Goal: Task Accomplishment & Management: Use online tool/utility

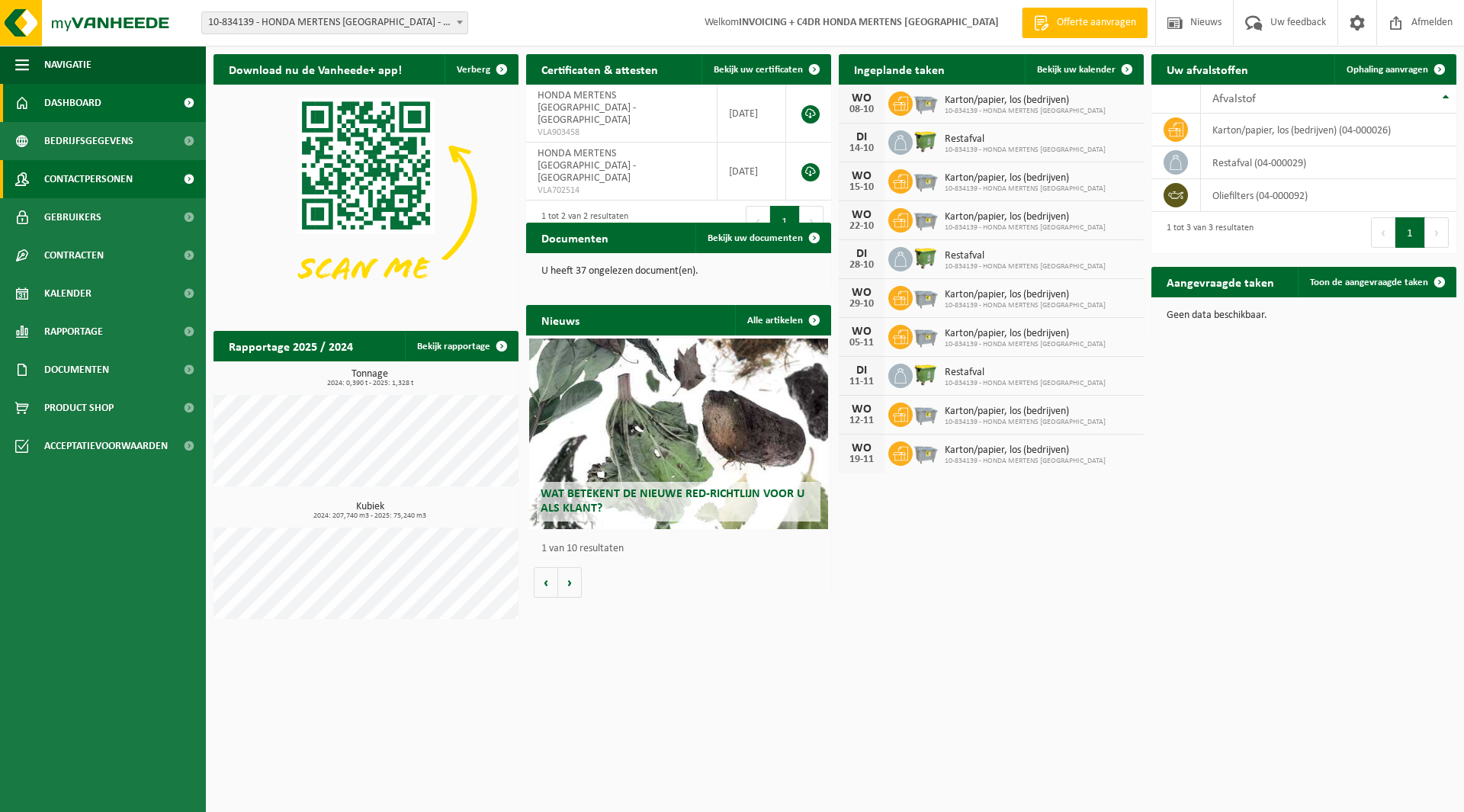
click at [91, 177] on span "Contactpersonen" at bounding box center [89, 179] width 89 height 39
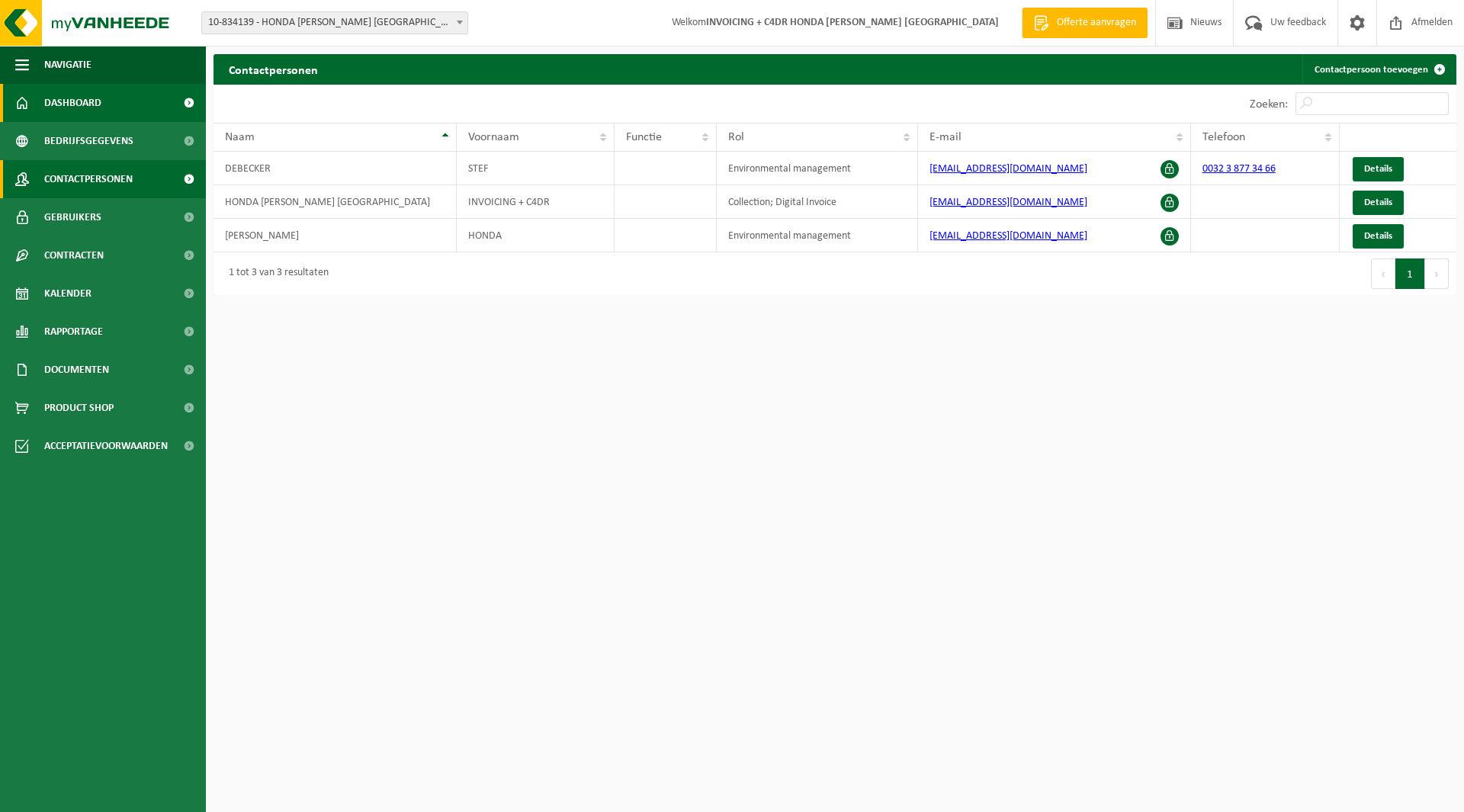
click at [95, 100] on span "Dashboard" at bounding box center [72, 103] width 57 height 39
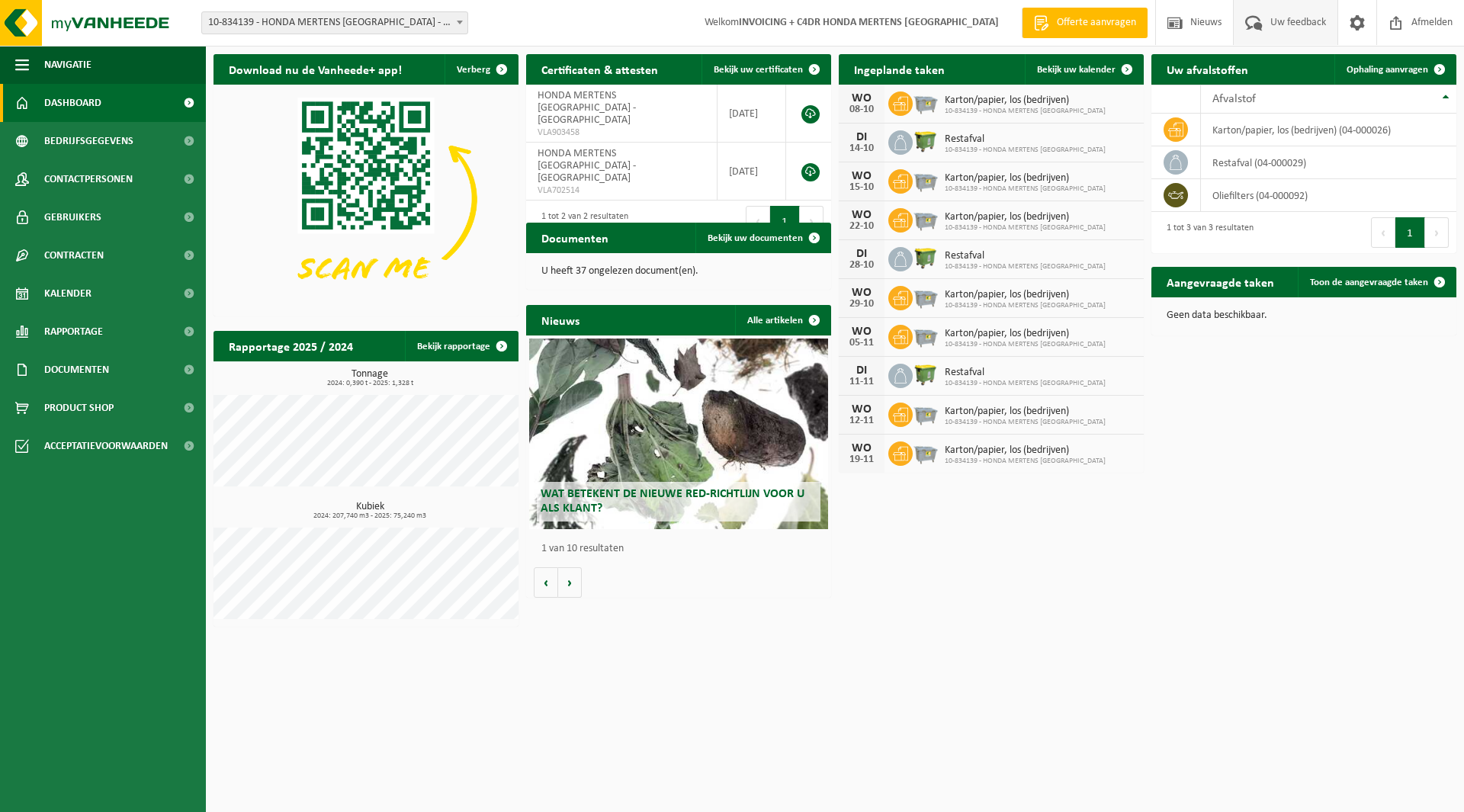
click at [1290, 28] on span "Uw feedback" at bounding box center [1299, 22] width 64 height 45
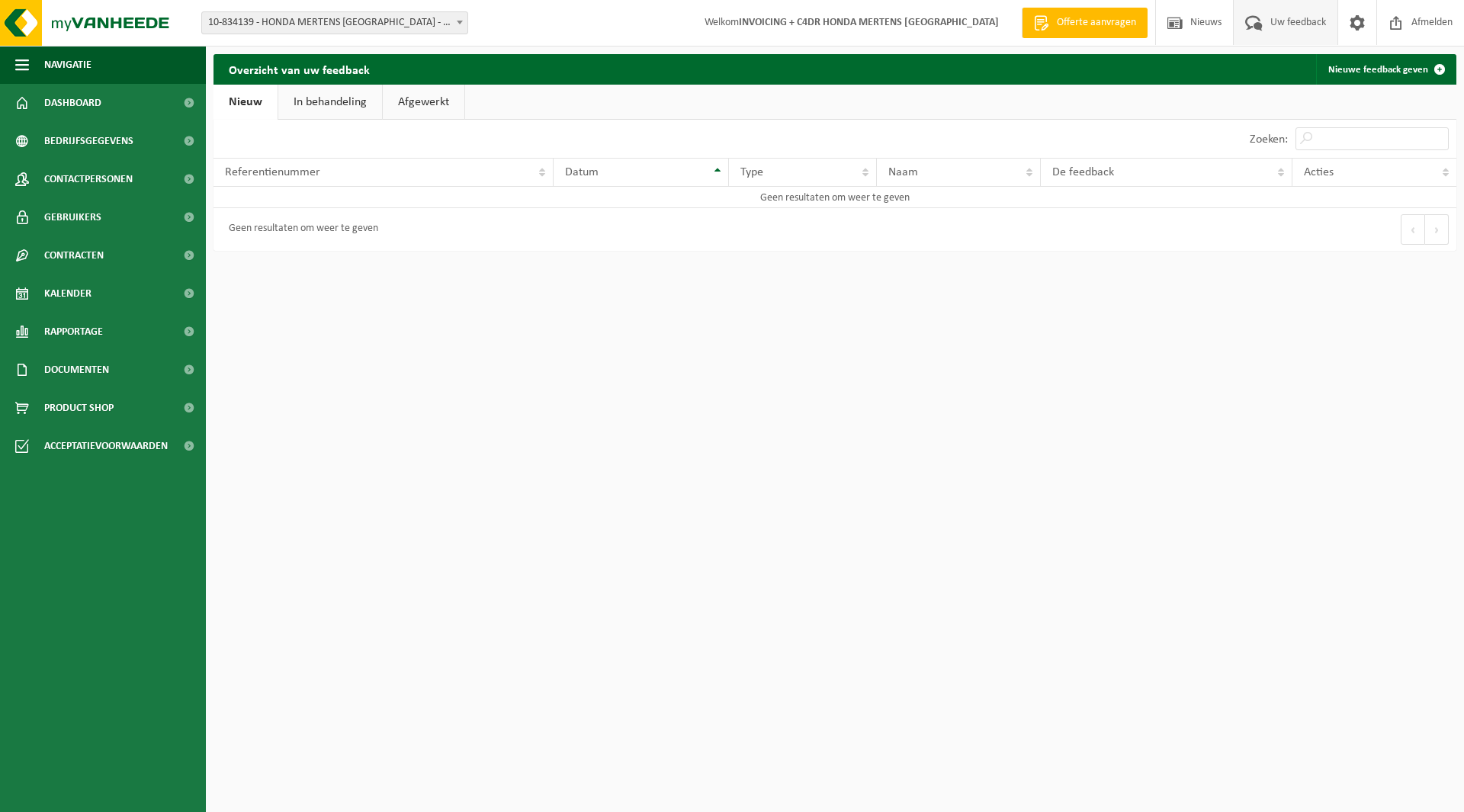
click at [346, 94] on link "In behandeling" at bounding box center [331, 102] width 104 height 35
click at [426, 91] on link "Afgewerkt" at bounding box center [425, 102] width 82 height 35
click at [239, 102] on link "Nieuw" at bounding box center [244, 102] width 62 height 35
click at [307, 176] on span "Referentienummer" at bounding box center [272, 172] width 95 height 13
click at [236, 108] on link "Nieuw" at bounding box center [245, 102] width 64 height 35
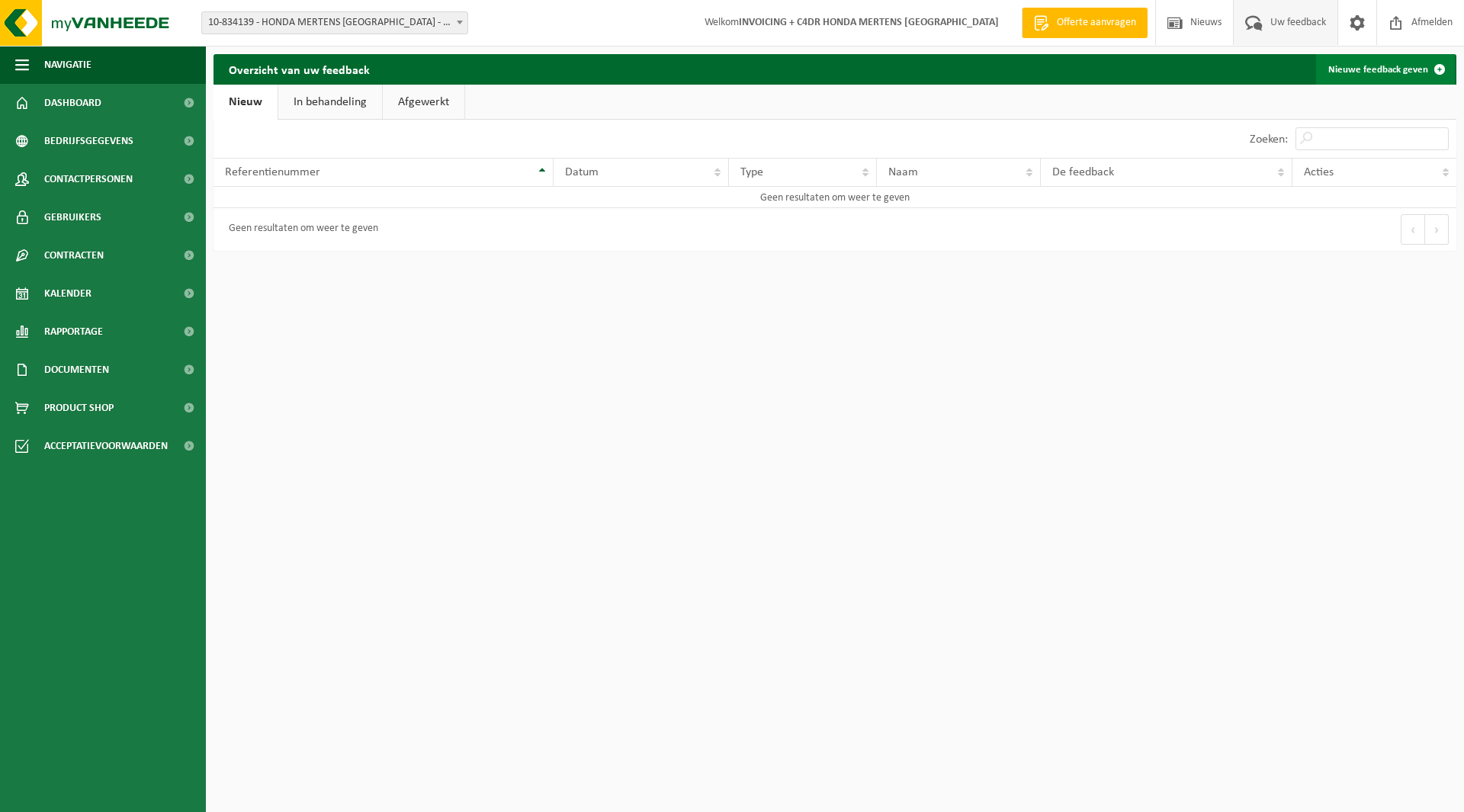
click at [1397, 68] on link "Nieuwe feedback geven" at bounding box center [1386, 69] width 139 height 31
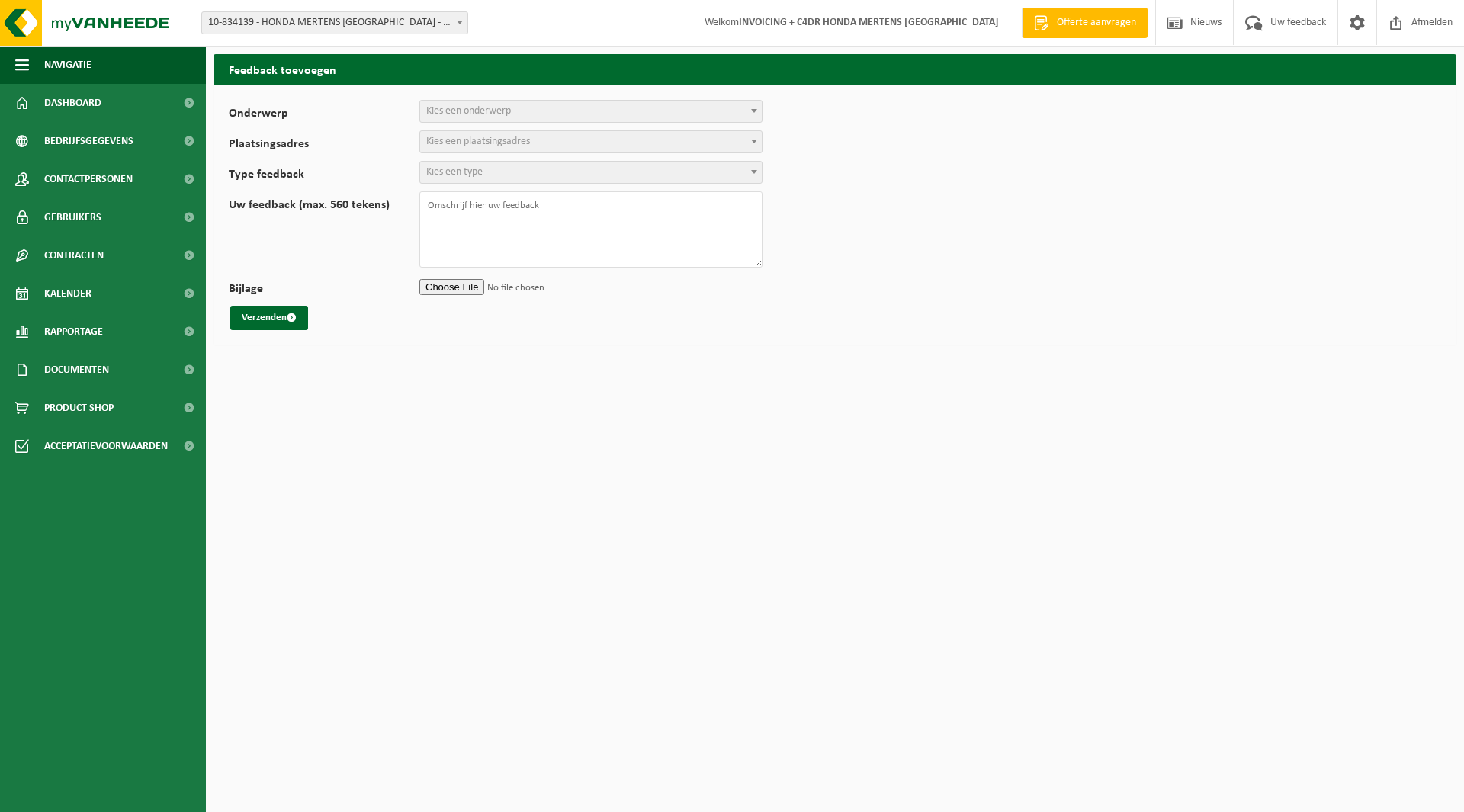
select select
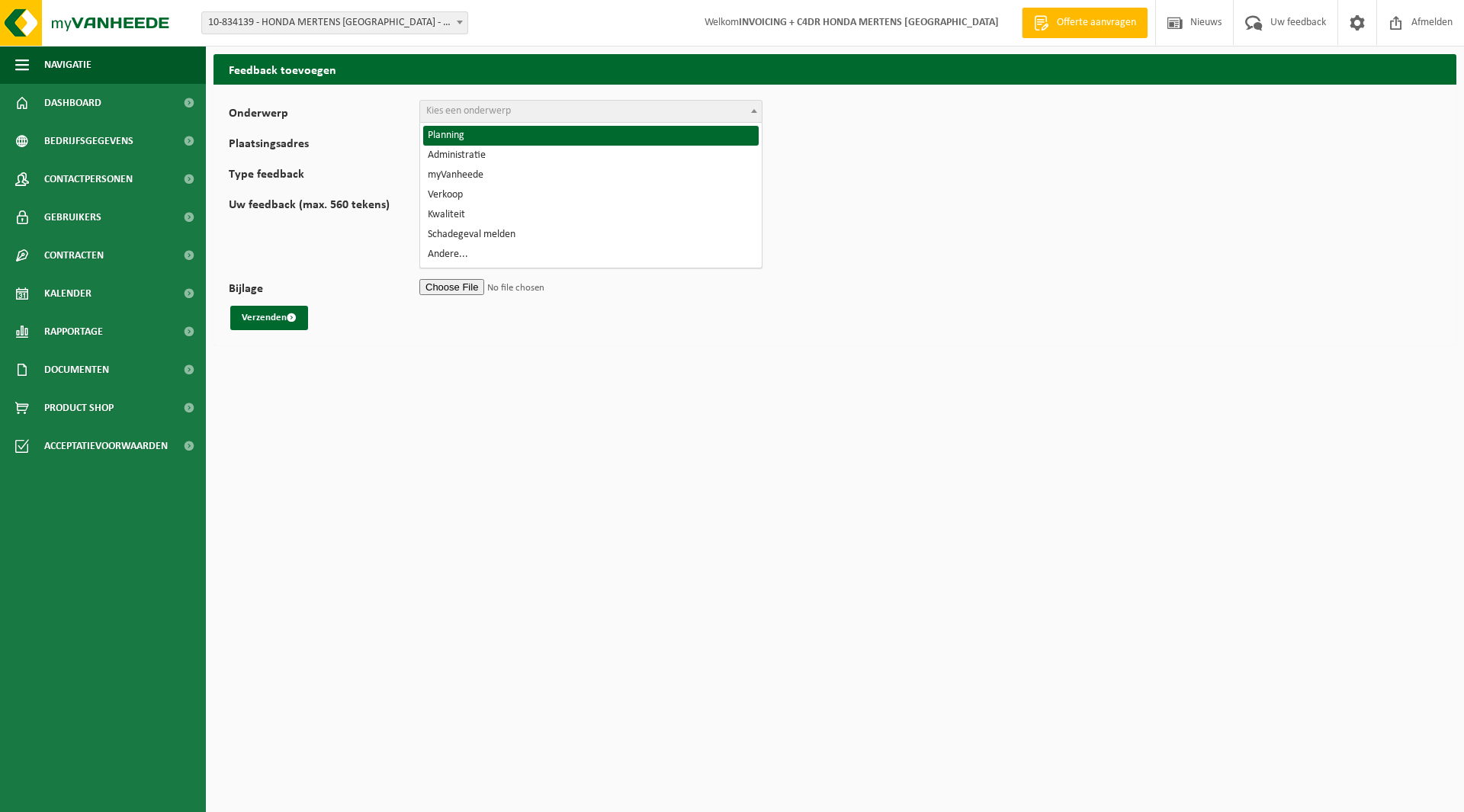
click at [695, 115] on span "Kies een onderwerp" at bounding box center [591, 111] width 341 height 21
click at [1001, 39] on body "Vestiging: 10-834139 - HONDA MERTENS ANTWERPEN - BOECHOUT 10-834139 - HONDA MER…" at bounding box center [732, 176] width 1464 height 353
click at [764, 24] on span "Welkom INVOICING + C4DR HONDA MERTENS ANTWERPEN" at bounding box center [852, 22] width 325 height 45
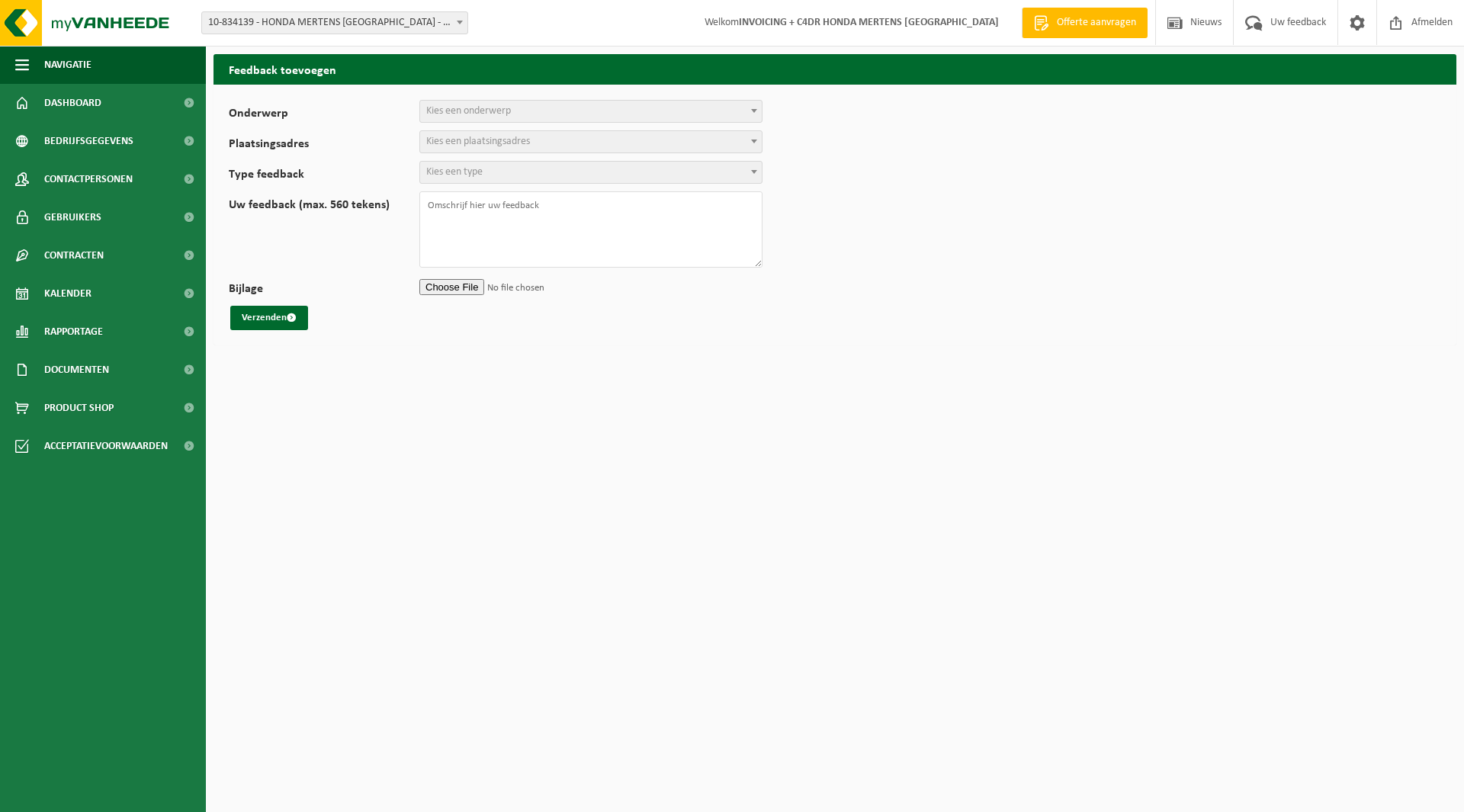
click at [450, 28] on span "10-834139 - HONDA MERTENS [GEOGRAPHIC_DATA] - [GEOGRAPHIC_DATA]" at bounding box center [335, 23] width 265 height 21
click at [107, 341] on link "Rapportage" at bounding box center [103, 332] width 206 height 39
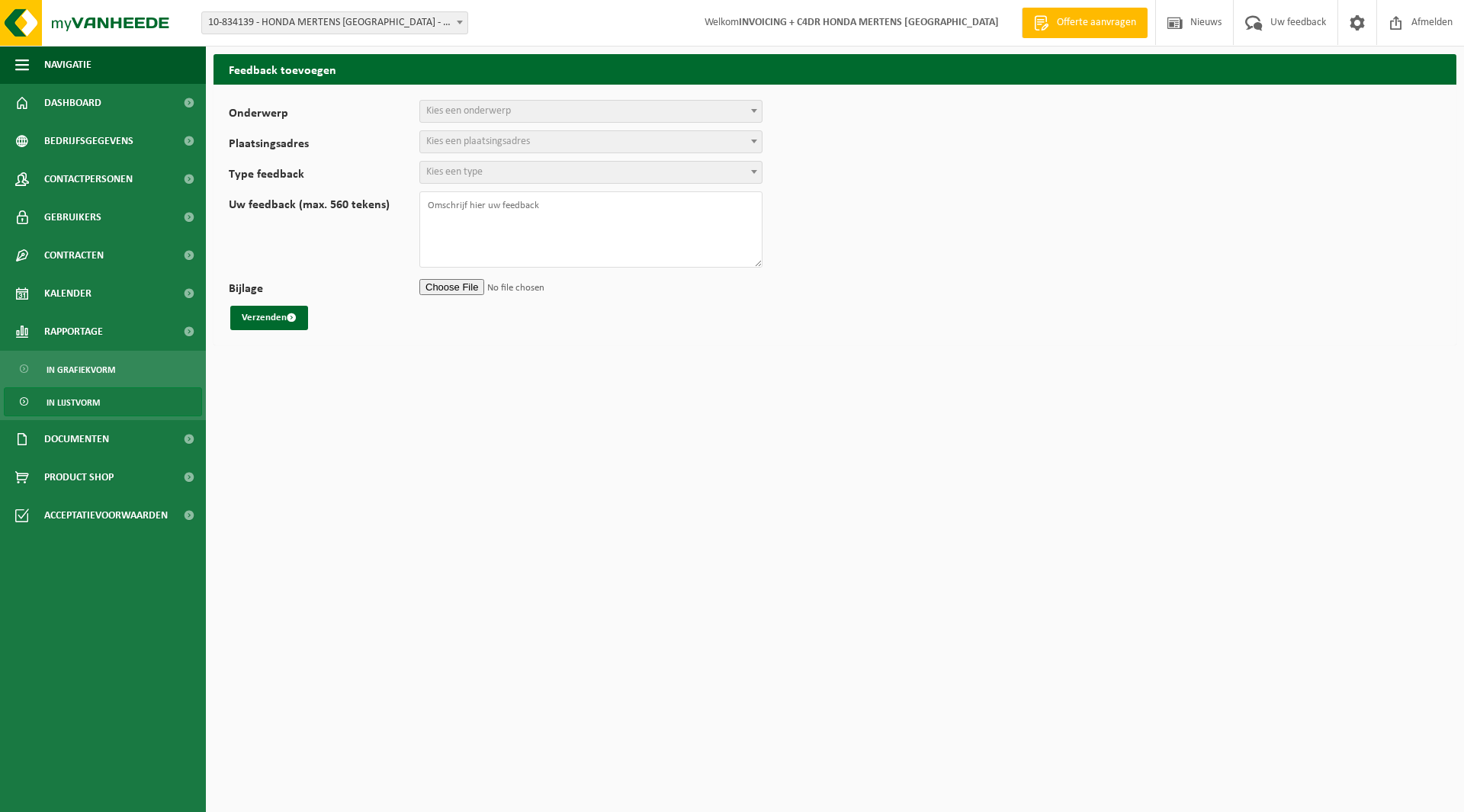
click at [76, 395] on span "In lijstvorm" at bounding box center [72, 403] width 53 height 29
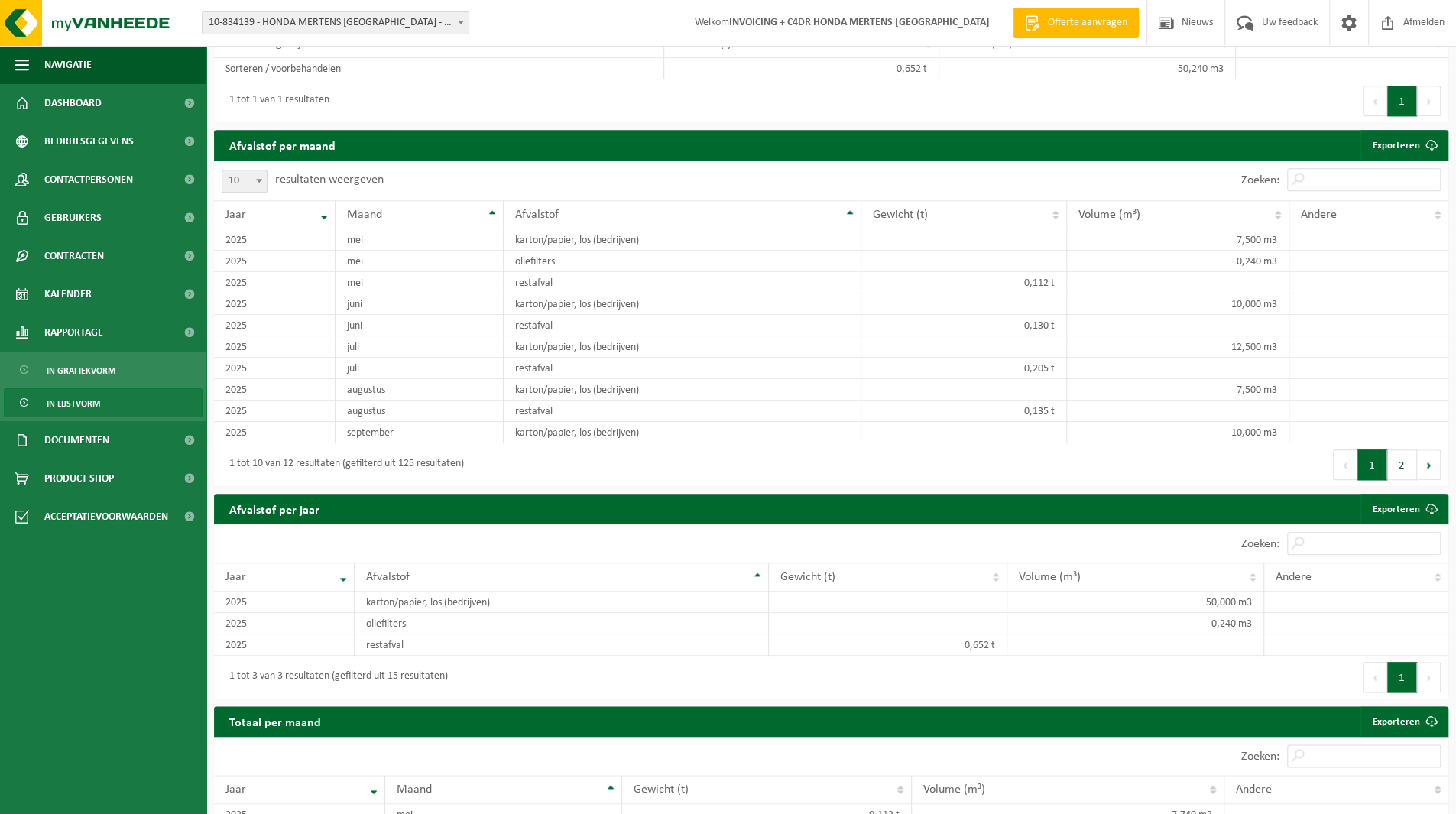
scroll to position [917, 0]
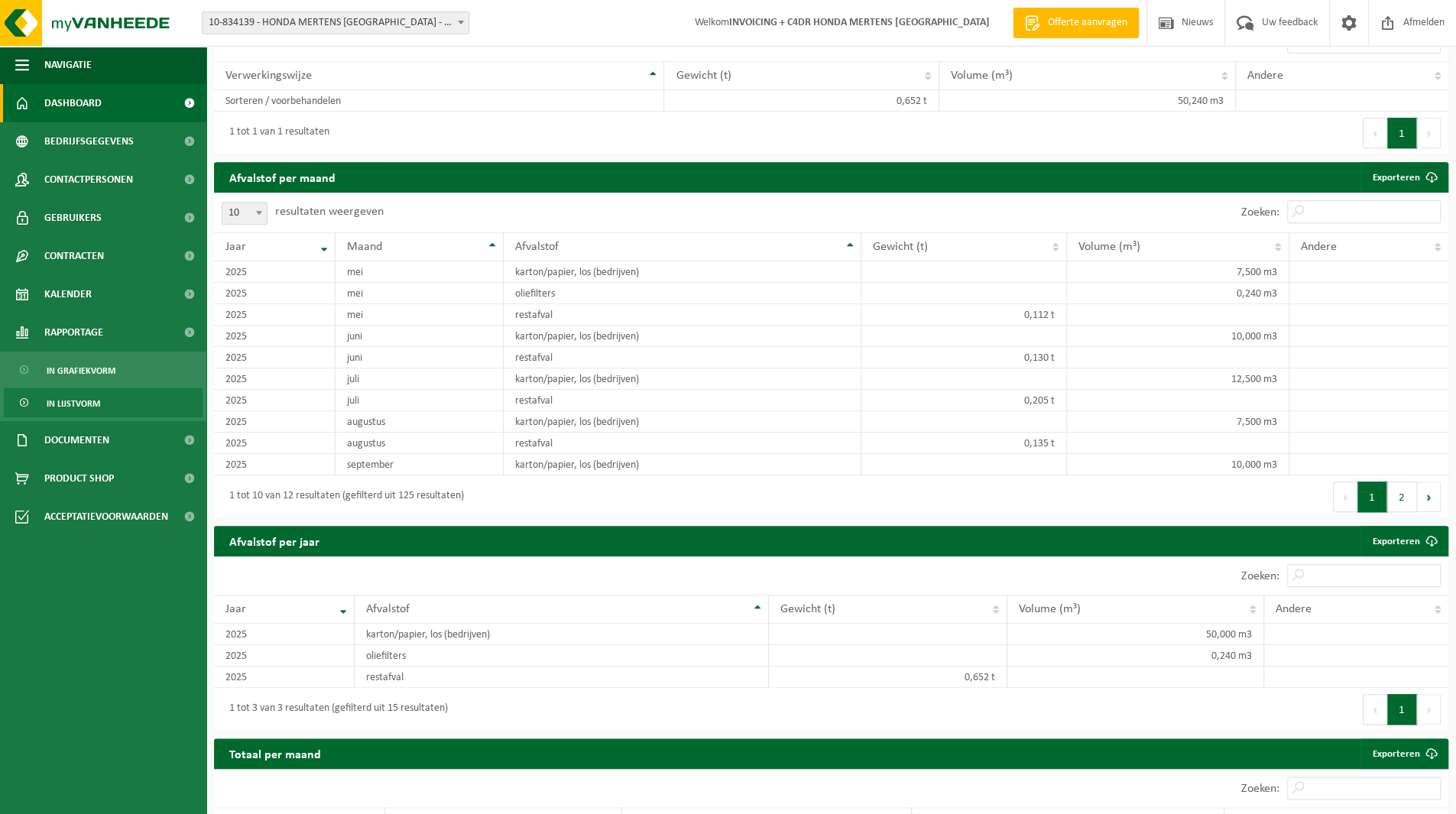
click at [93, 98] on span "Dashboard" at bounding box center [72, 103] width 57 height 39
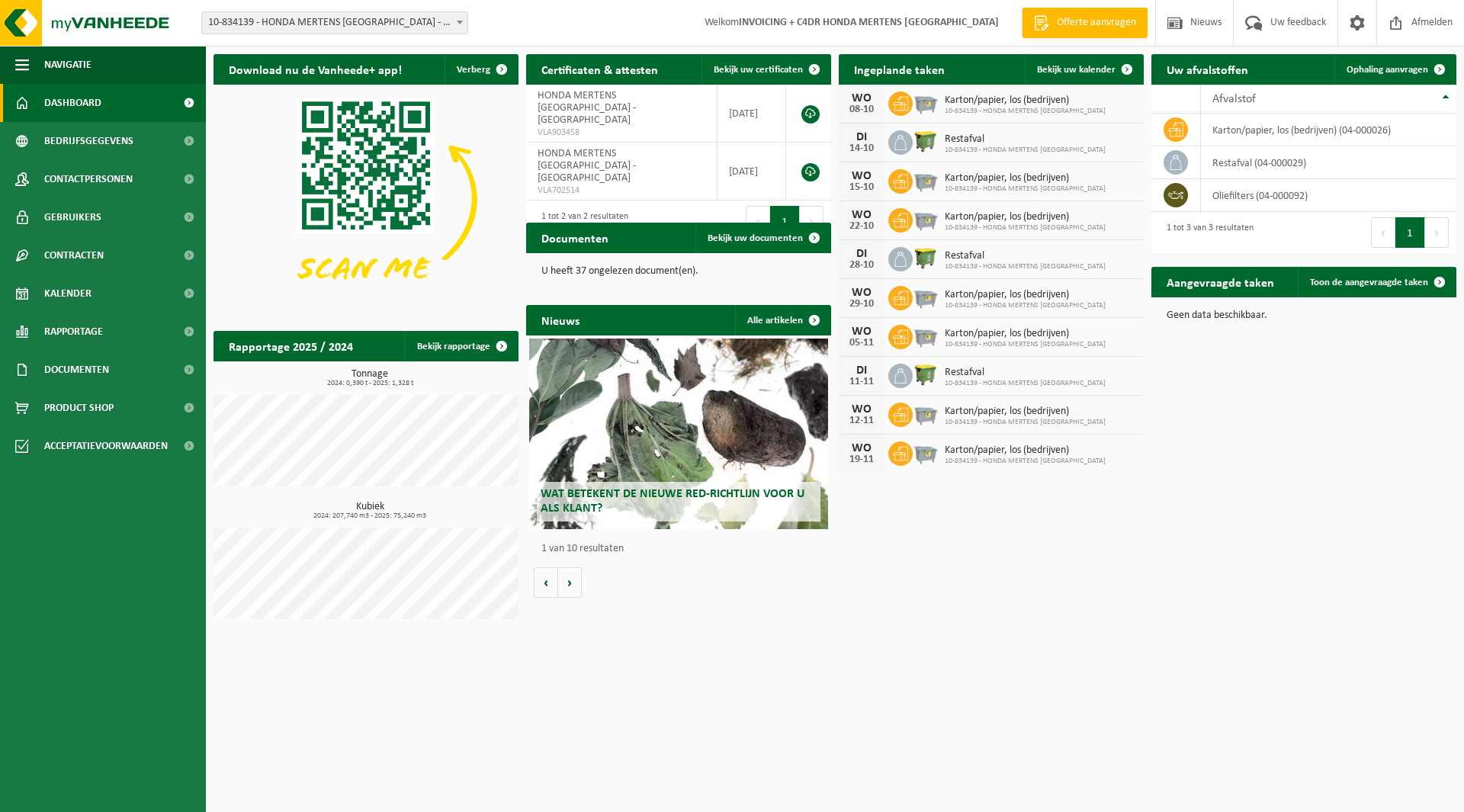
click at [978, 95] on span "Karton/papier, los (bedrijven)" at bounding box center [1025, 100] width 161 height 13
click at [1104, 71] on span "Bekijk uw kalender" at bounding box center [1076, 69] width 78 height 10
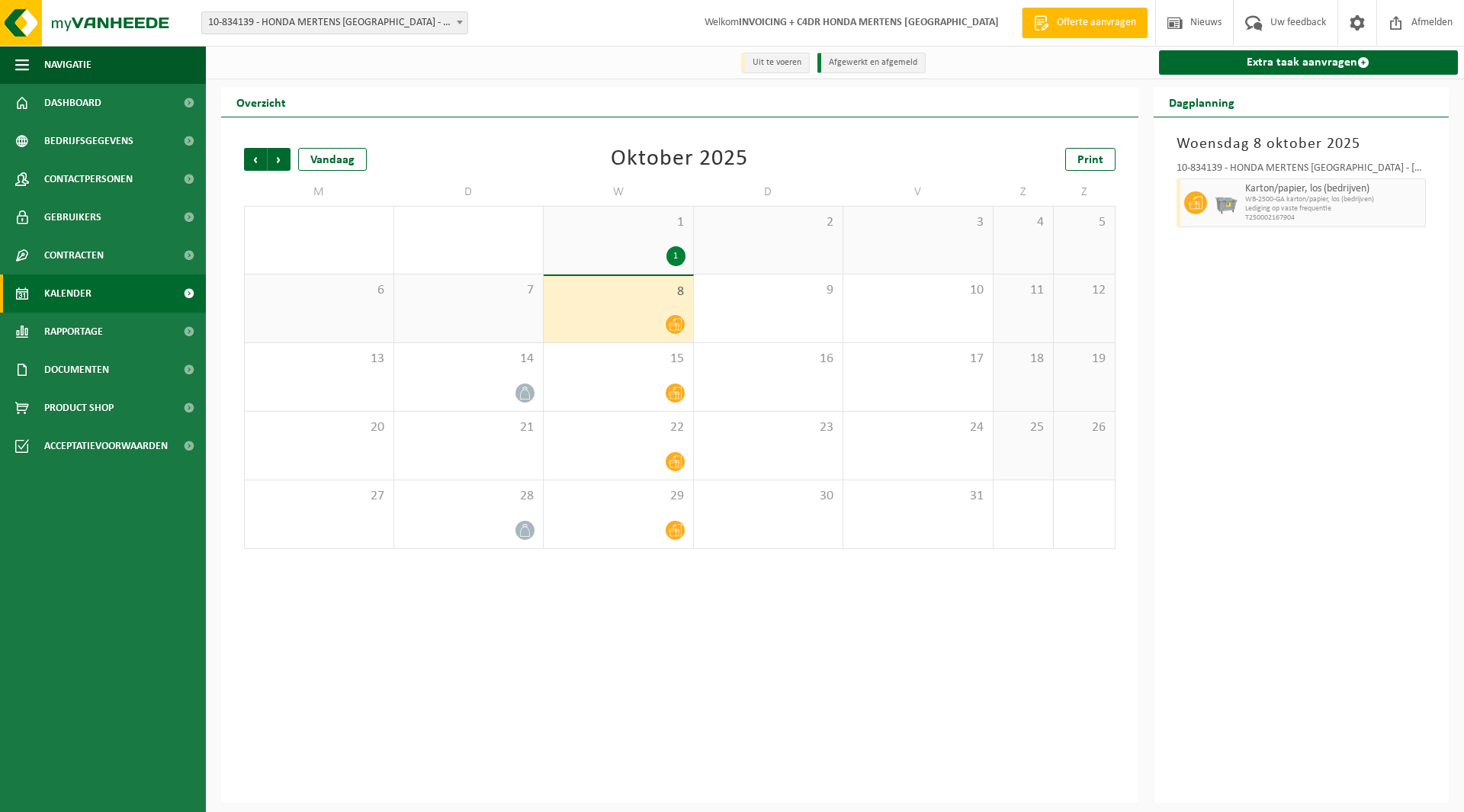
click at [465, 257] on div "30" at bounding box center [469, 240] width 149 height 68
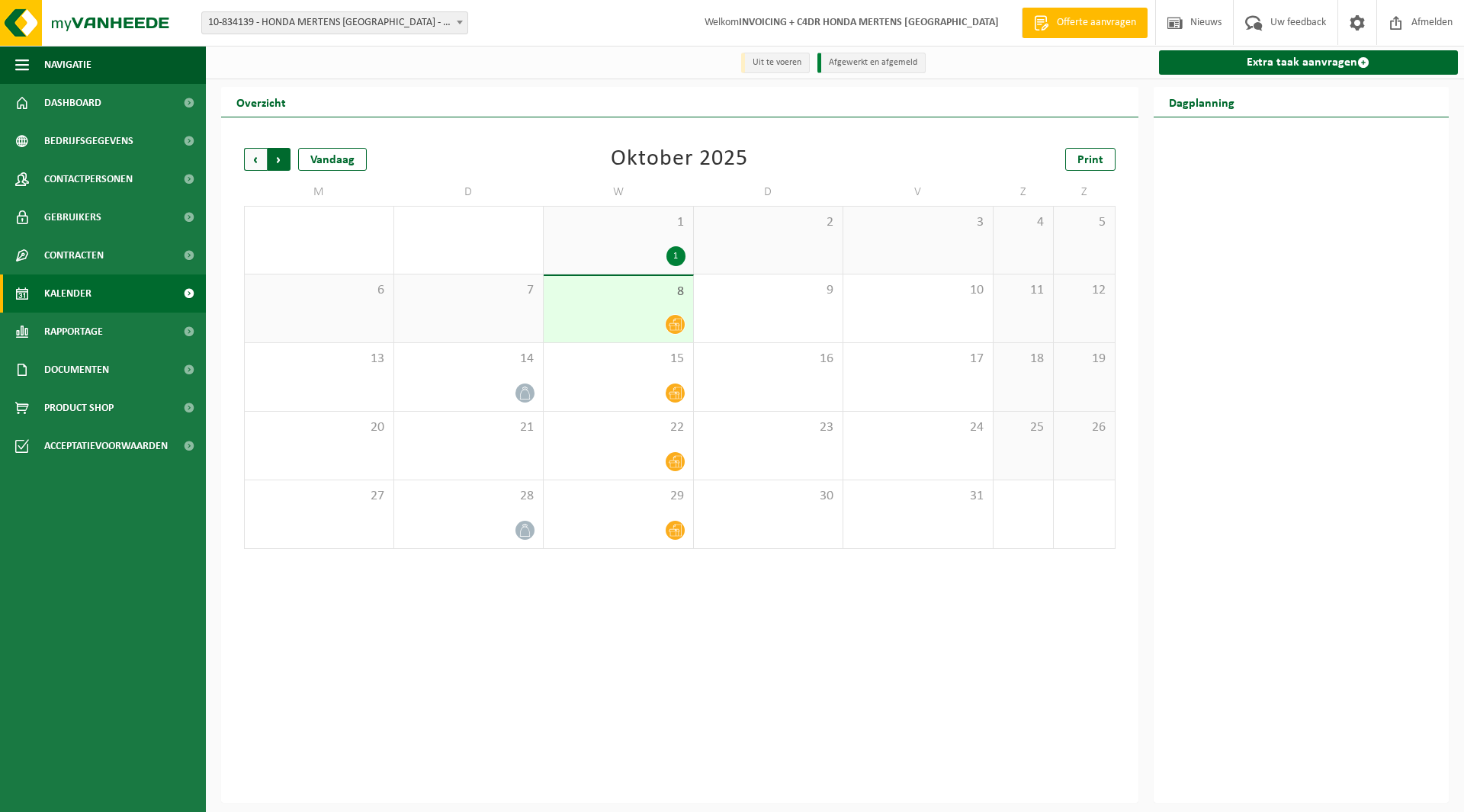
click at [257, 156] on span "Vorige" at bounding box center [256, 159] width 23 height 23
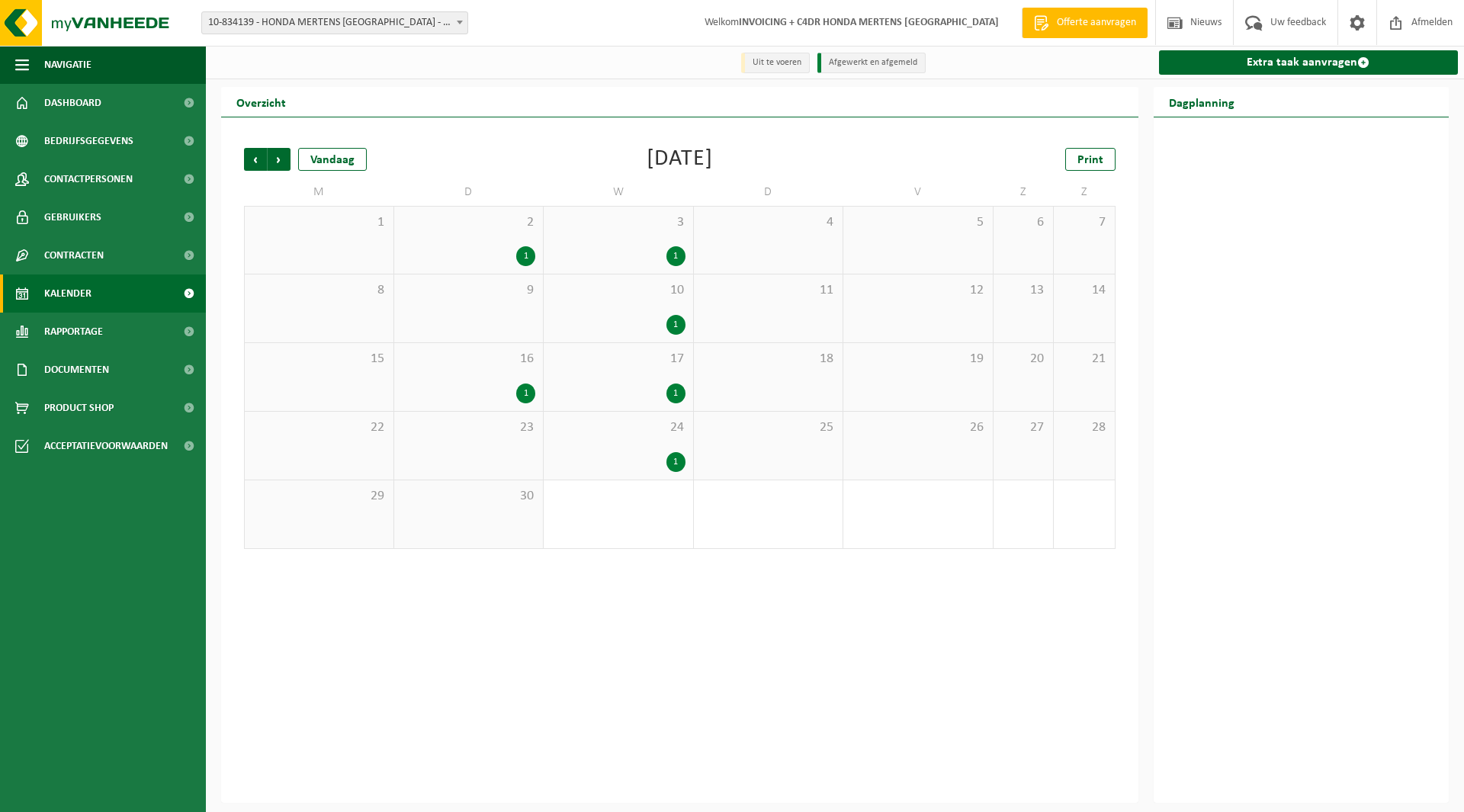
click at [677, 253] on div "1" at bounding box center [676, 256] width 19 height 20
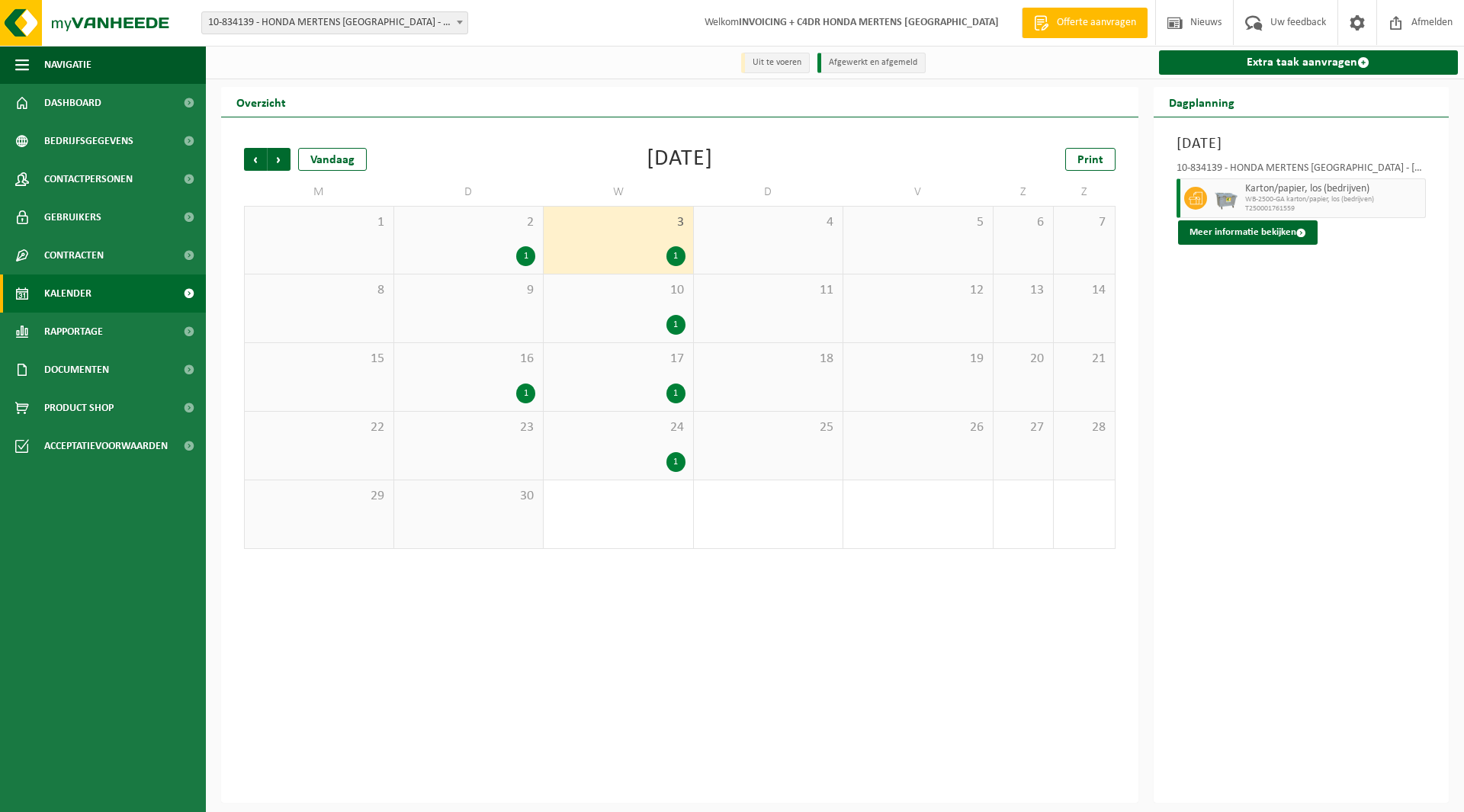
click at [503, 247] on div "1" at bounding box center [469, 256] width 134 height 20
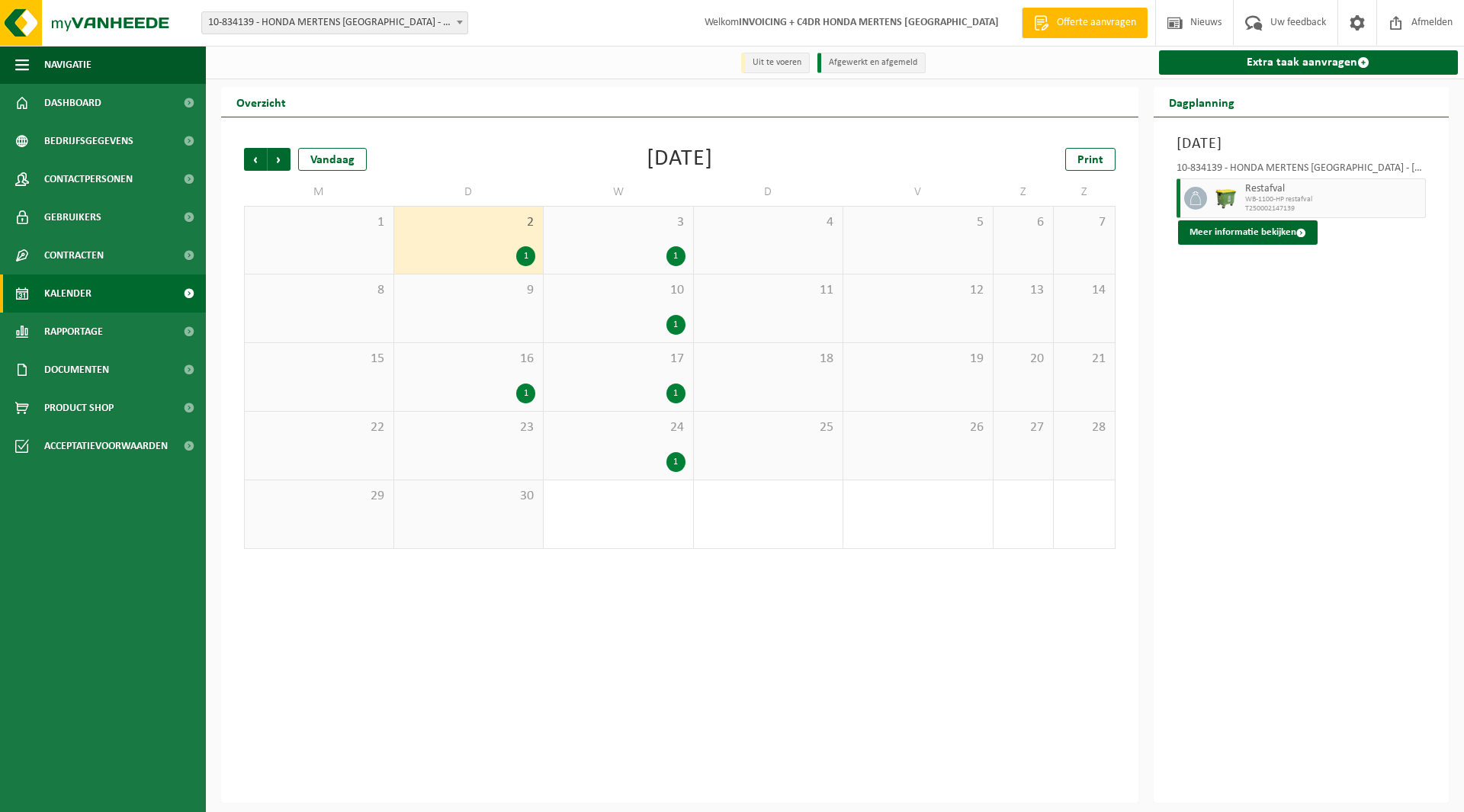
click at [520, 364] on span "16" at bounding box center [469, 359] width 134 height 16
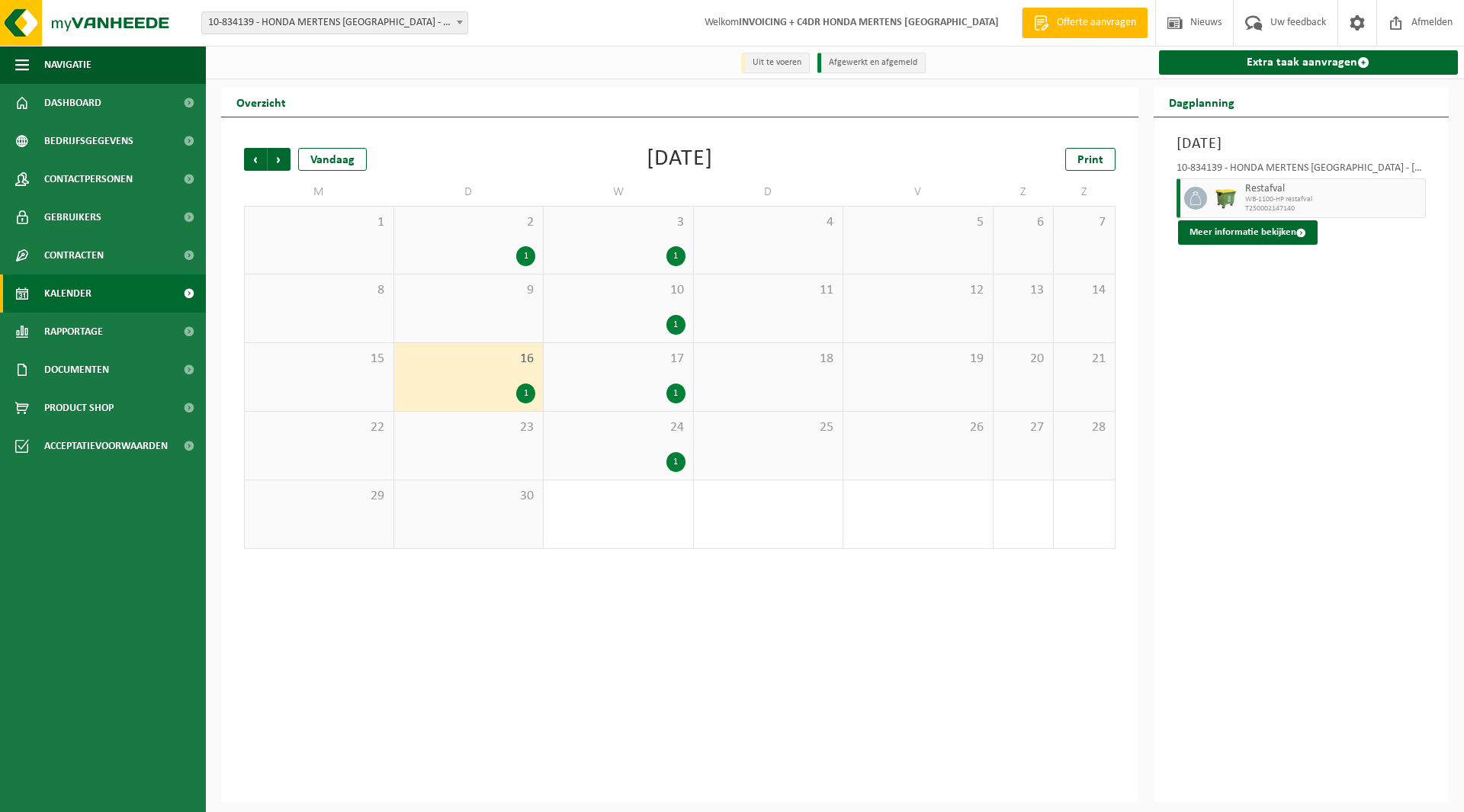
click at [638, 363] on span "17" at bounding box center [618, 359] width 134 height 16
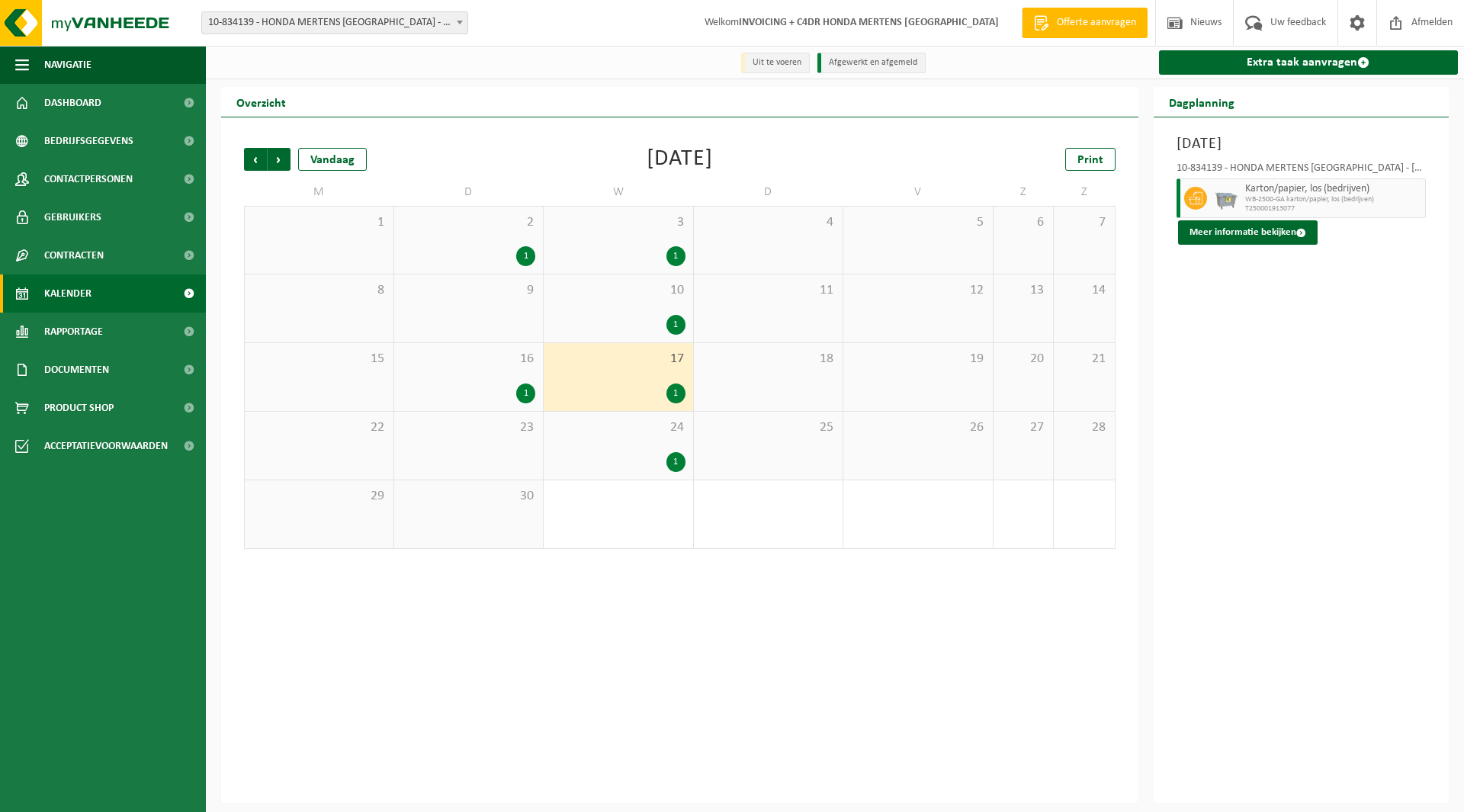
click at [642, 316] on div "1" at bounding box center [618, 325] width 134 height 20
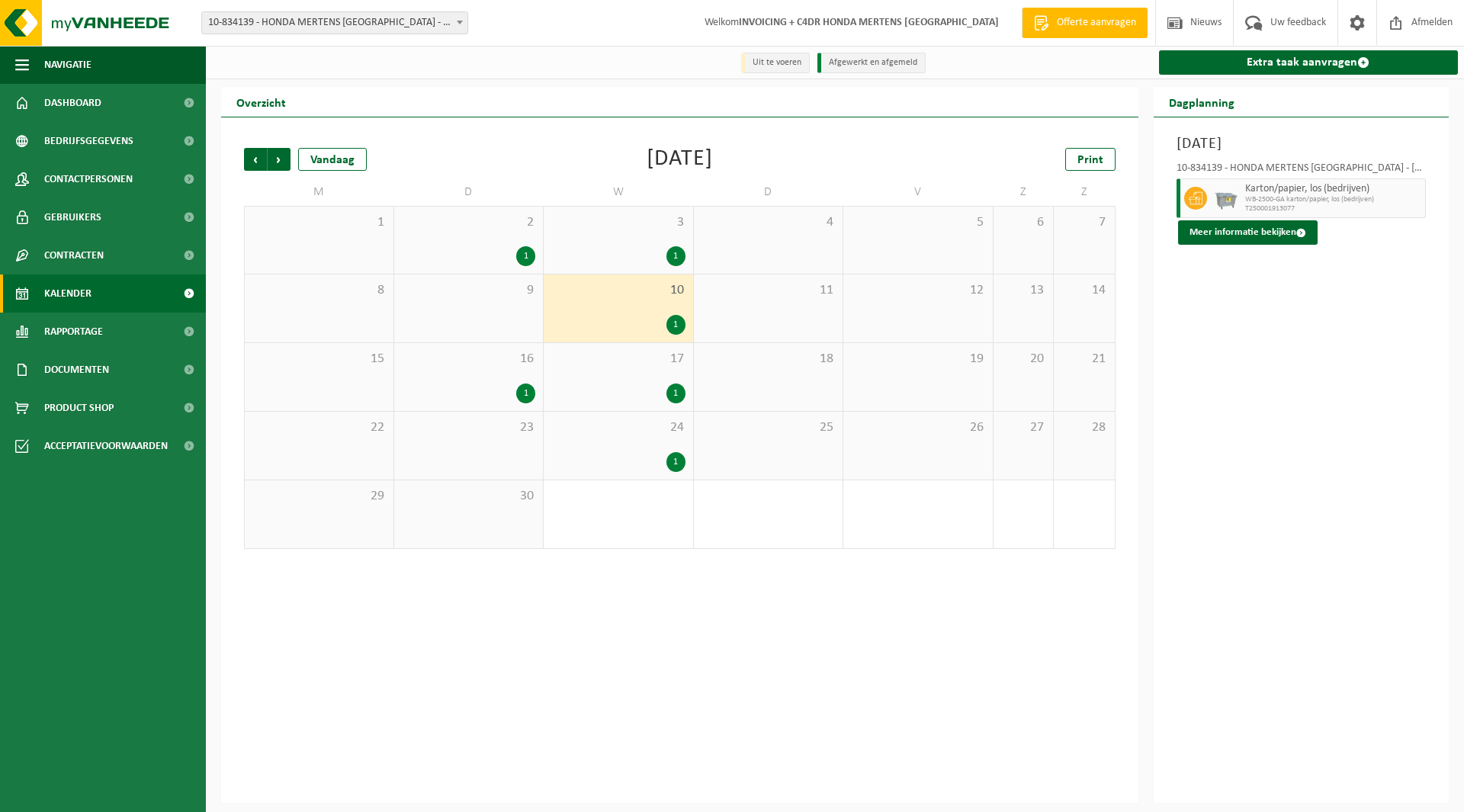
click at [635, 258] on div "1" at bounding box center [618, 256] width 134 height 20
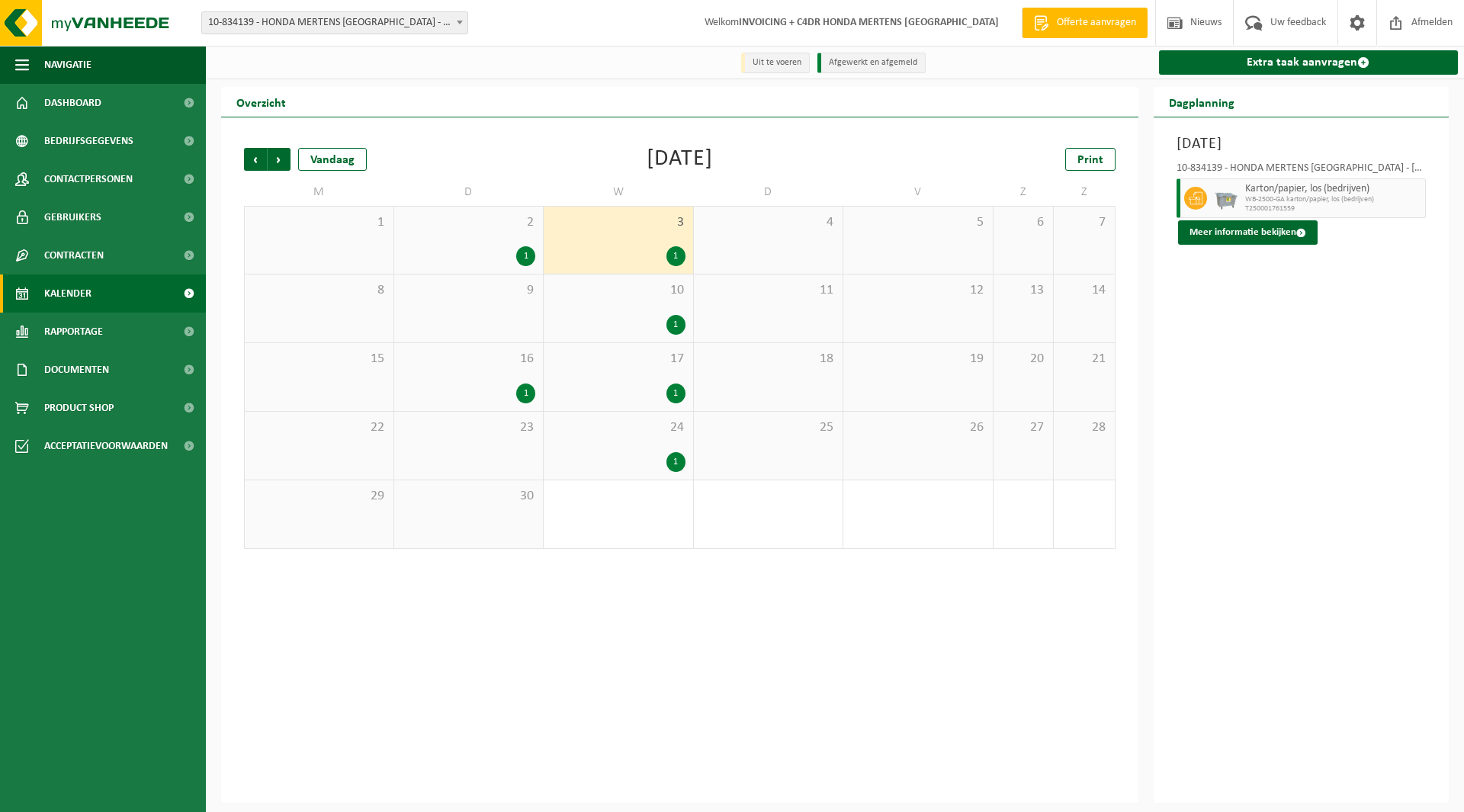
click at [283, 148] on div "Vorige Volgende Vandaag September 2025 Print M D W D V Z Z 1 2 1 3 1 4 5 6 7 8 …" at bounding box center [680, 349] width 887 height 432
click at [279, 161] on span "Volgende" at bounding box center [280, 159] width 23 height 23
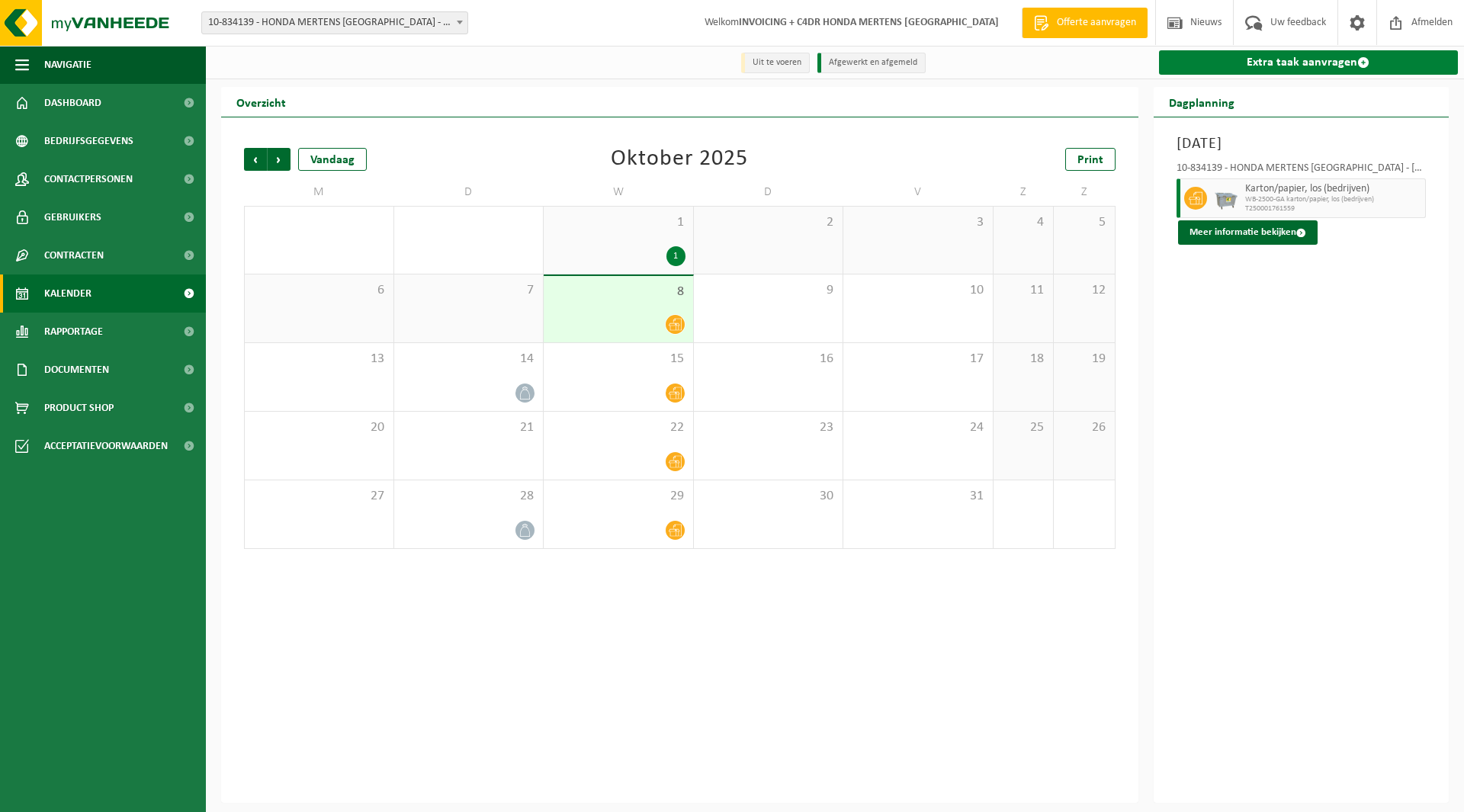
click at [1328, 57] on link "Extra taak aanvragen" at bounding box center [1309, 62] width 300 height 24
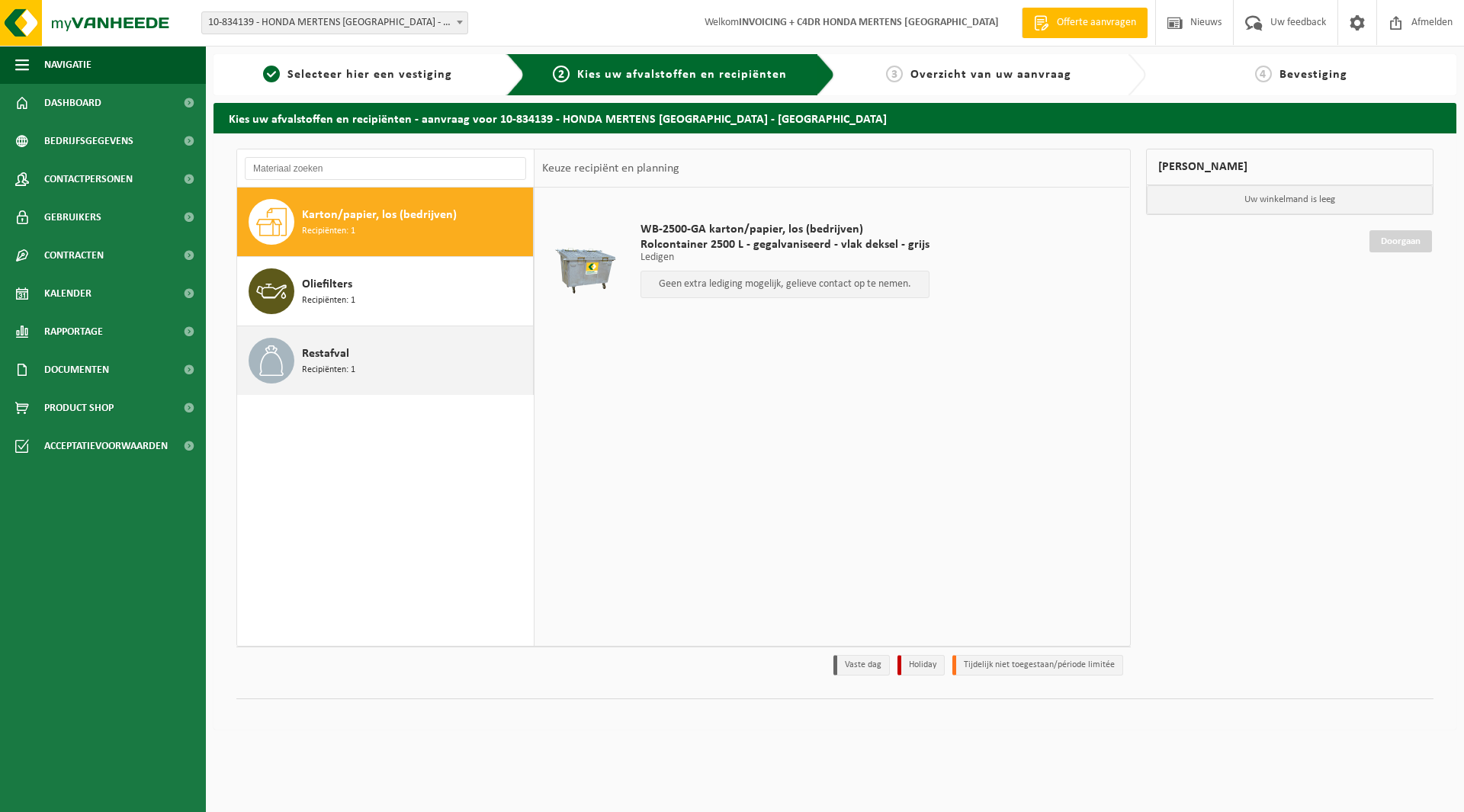
click at [344, 365] on span "Recipiënten: 1" at bounding box center [328, 369] width 53 height 14
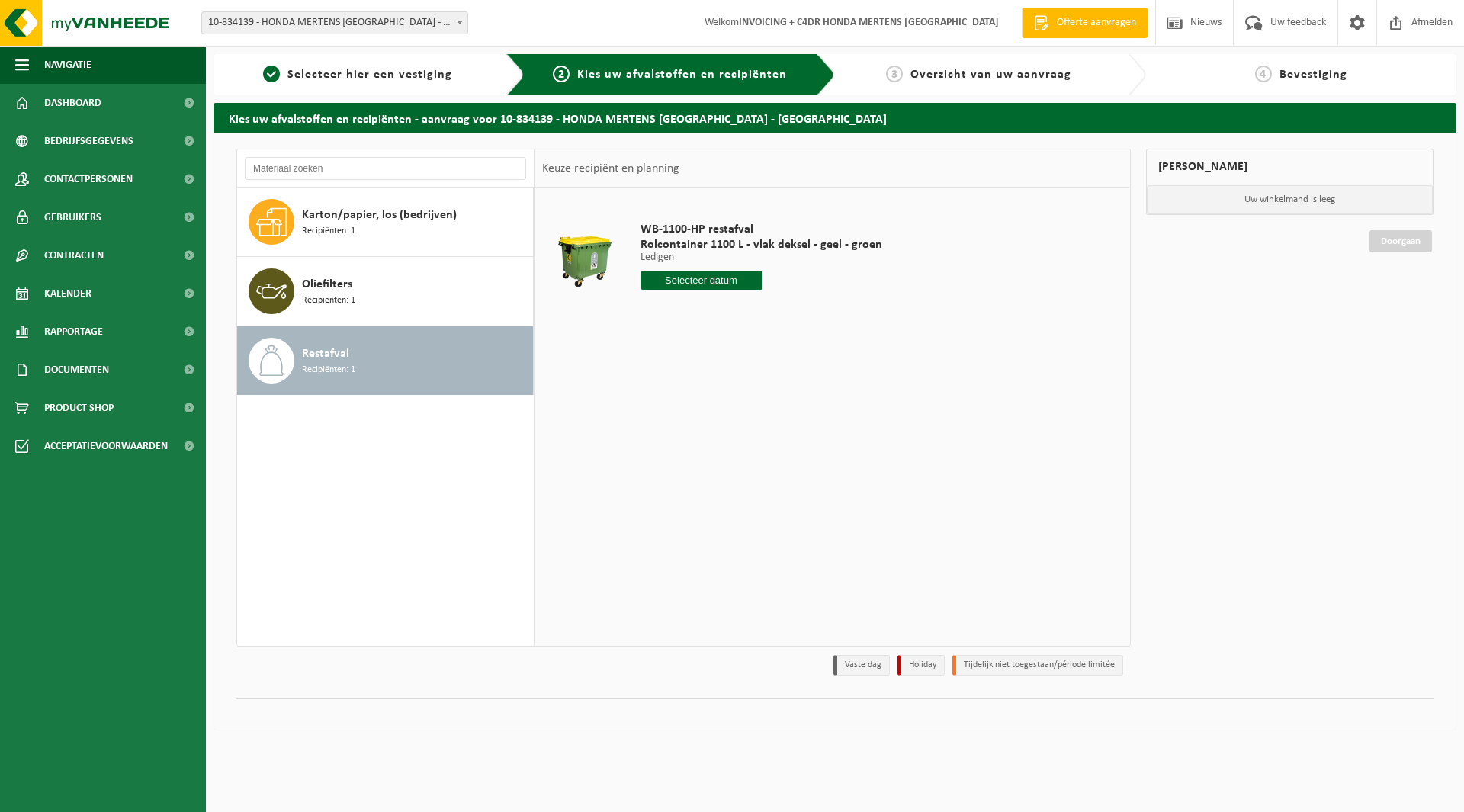
click at [793, 22] on strong "INVOICING + C4DR HONDA MERTENS [GEOGRAPHIC_DATA]" at bounding box center [869, 22] width 260 height 12
click at [1367, 27] on span at bounding box center [1358, 22] width 23 height 45
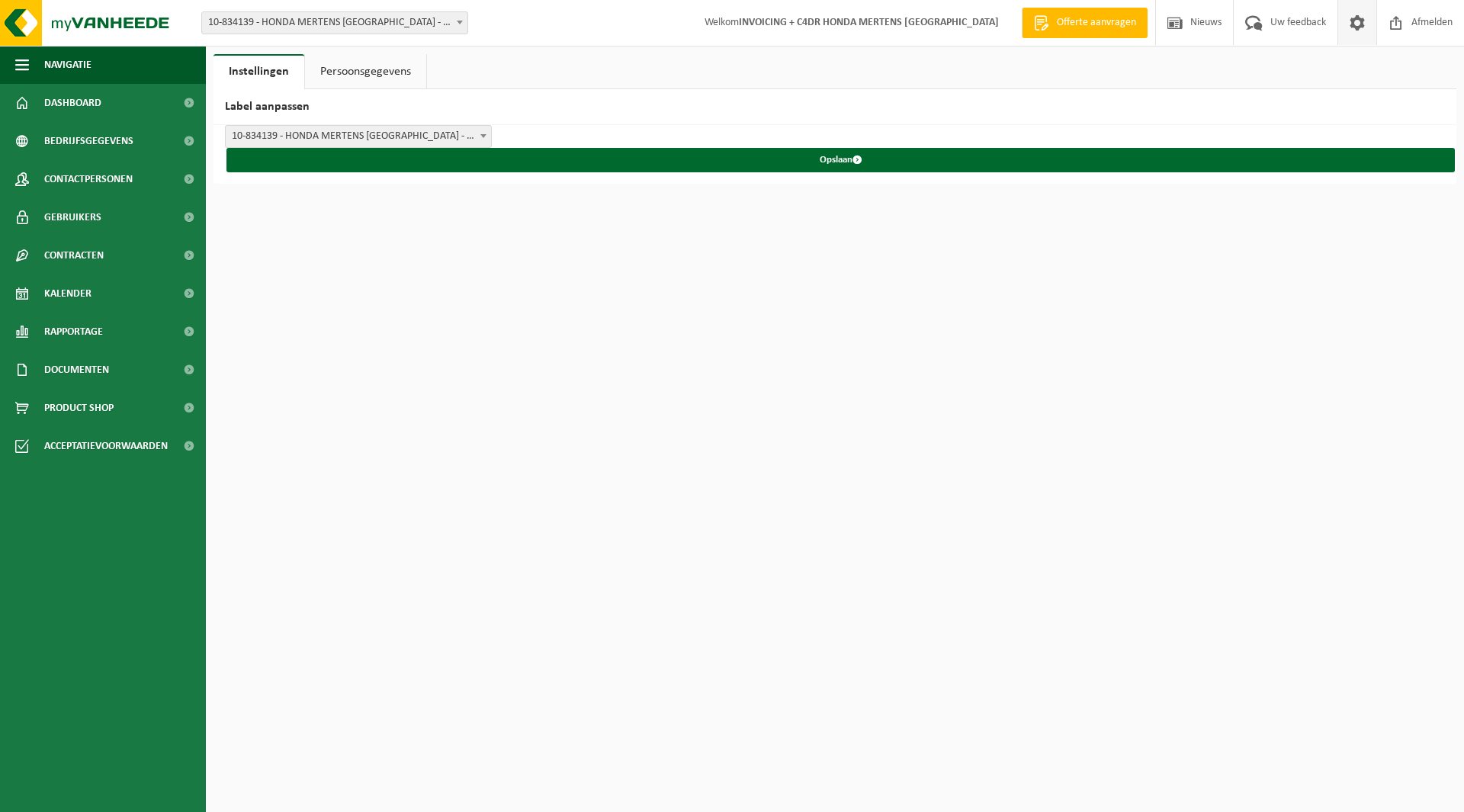
click at [1356, 27] on span at bounding box center [1358, 22] width 23 height 45
click at [115, 335] on link "Rapportage" at bounding box center [103, 332] width 206 height 39
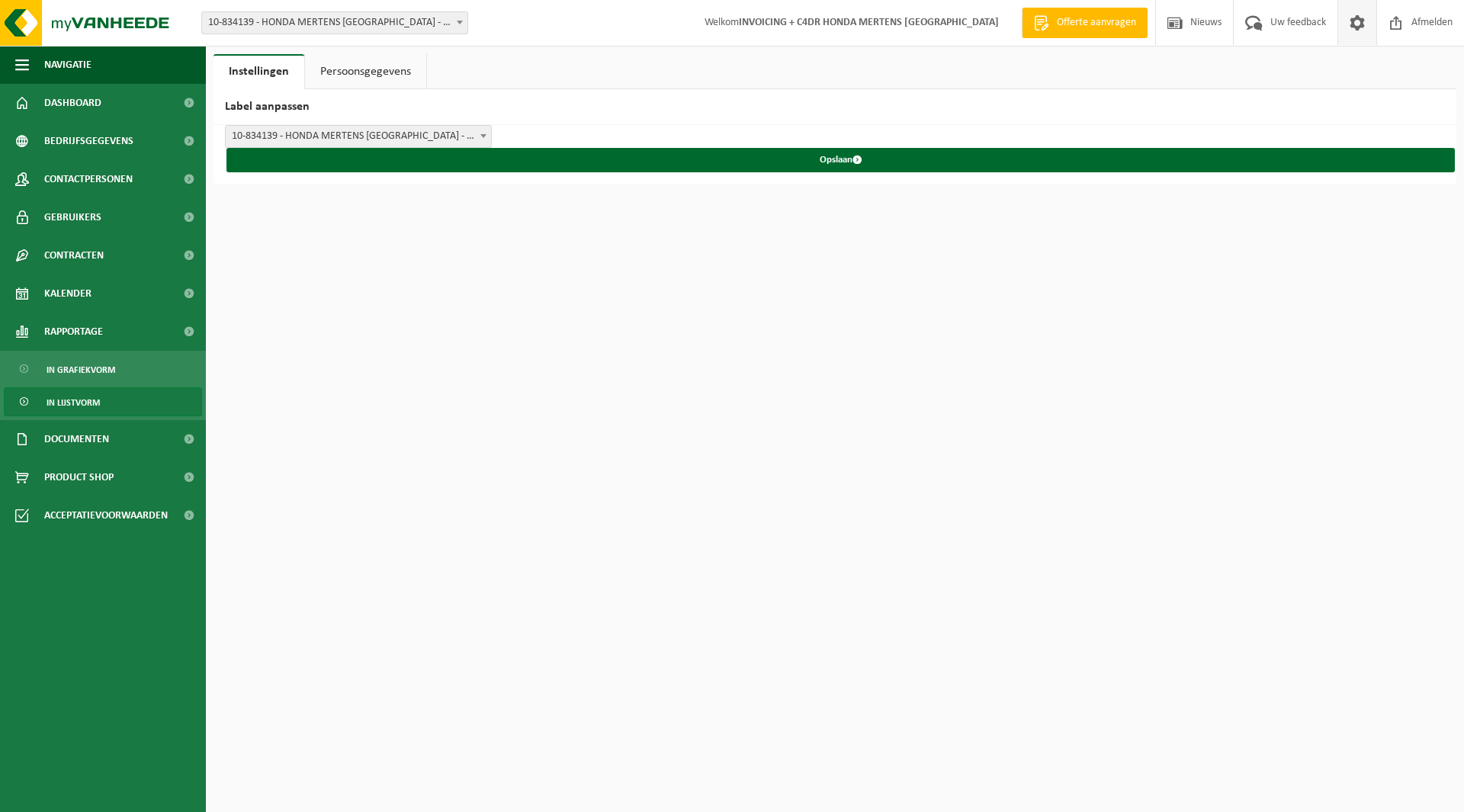
click at [87, 393] on span "In lijstvorm" at bounding box center [72, 403] width 53 height 29
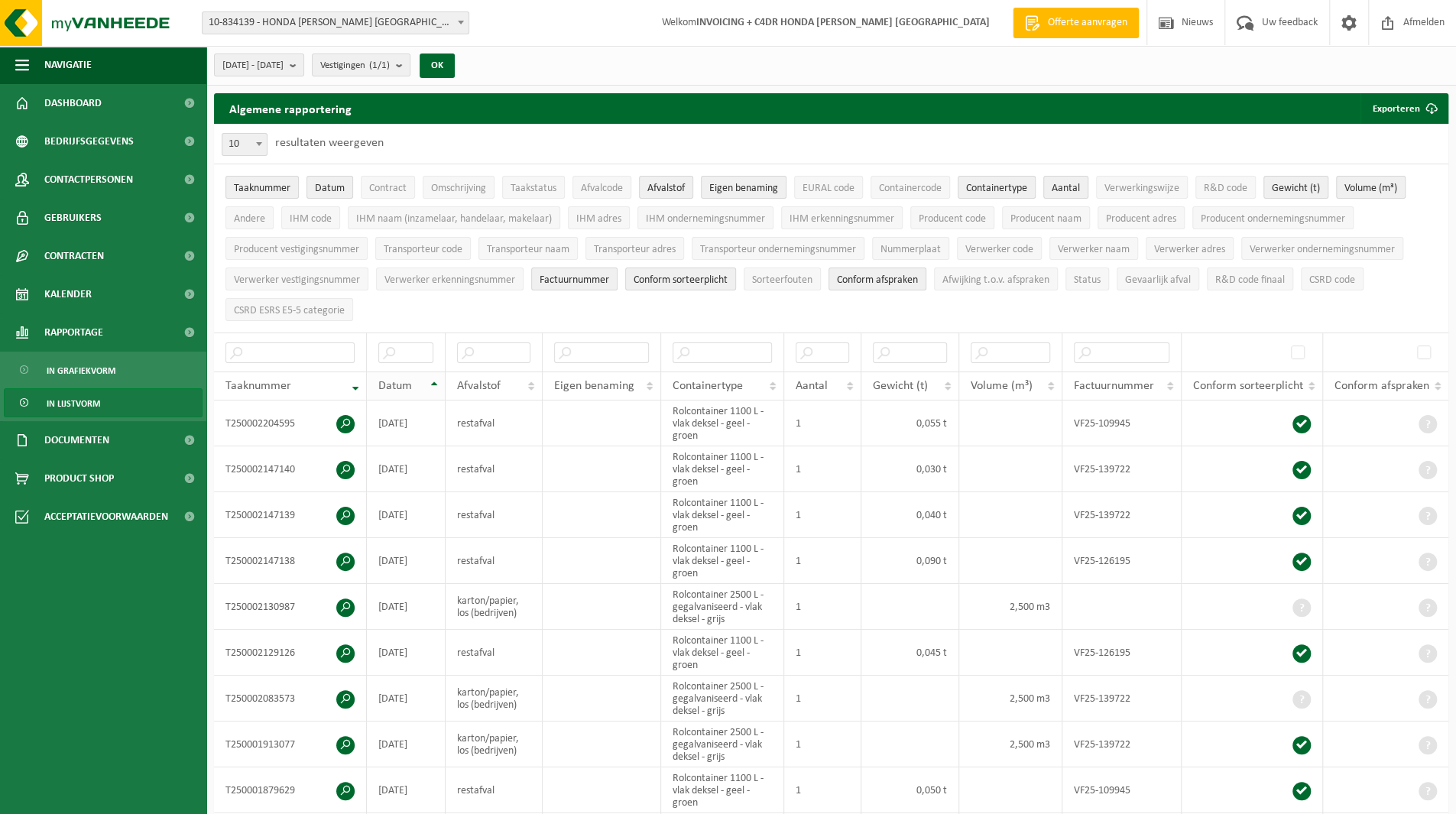
click at [432, 375] on th "Datum" at bounding box center [406, 386] width 78 height 29
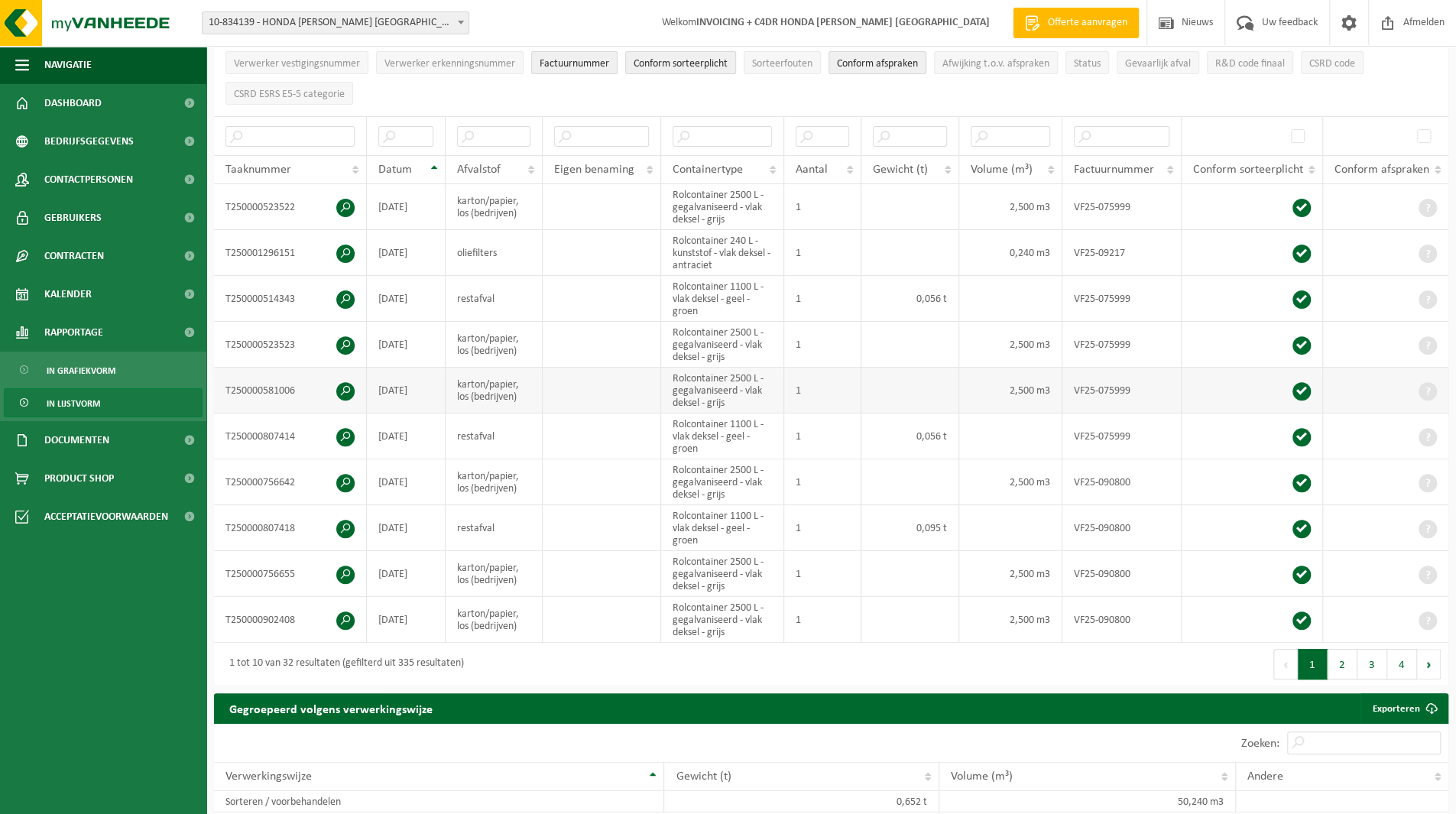
scroll to position [229, 0]
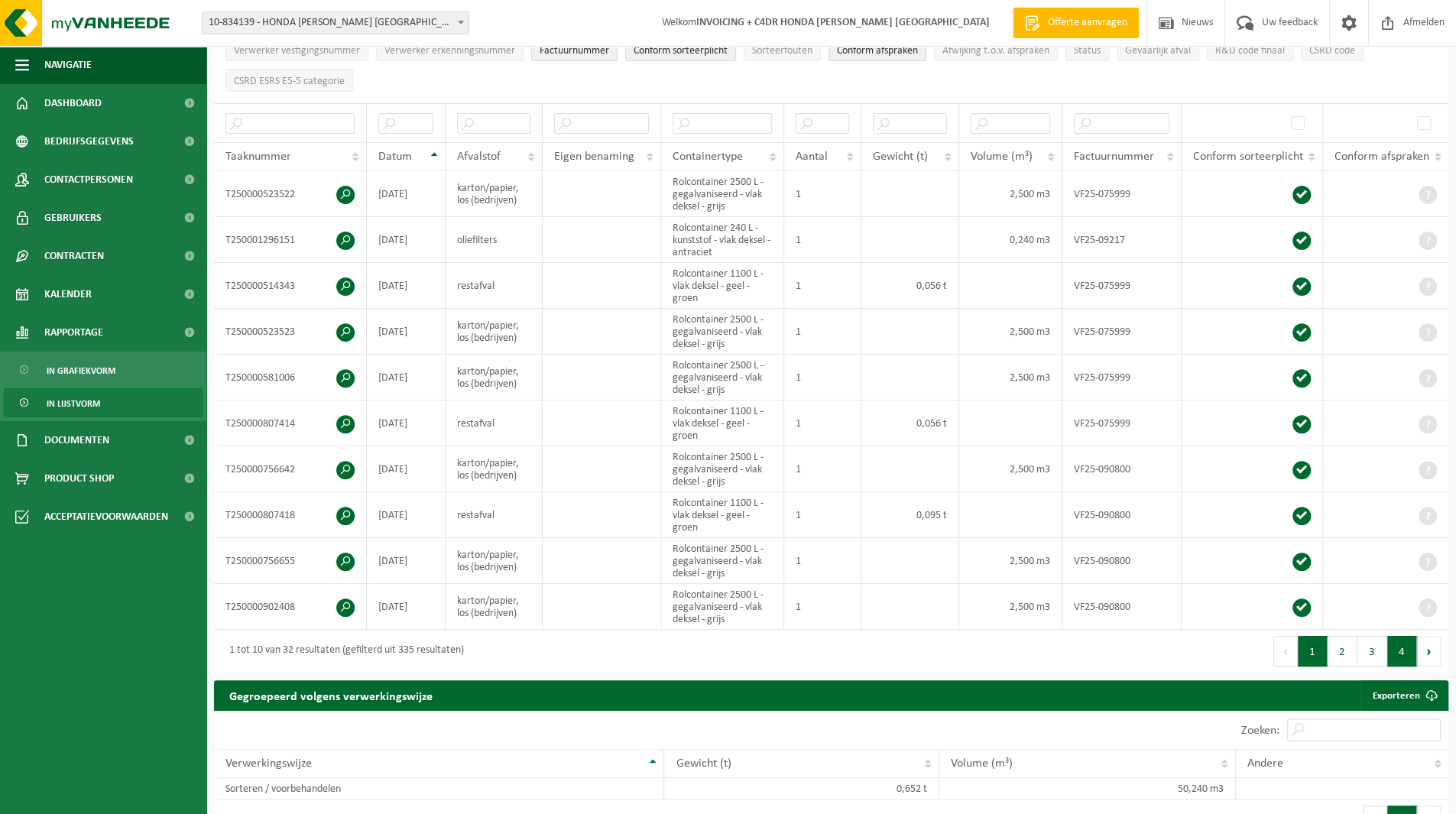
click at [1404, 640] on button "4" at bounding box center [1401, 652] width 30 height 31
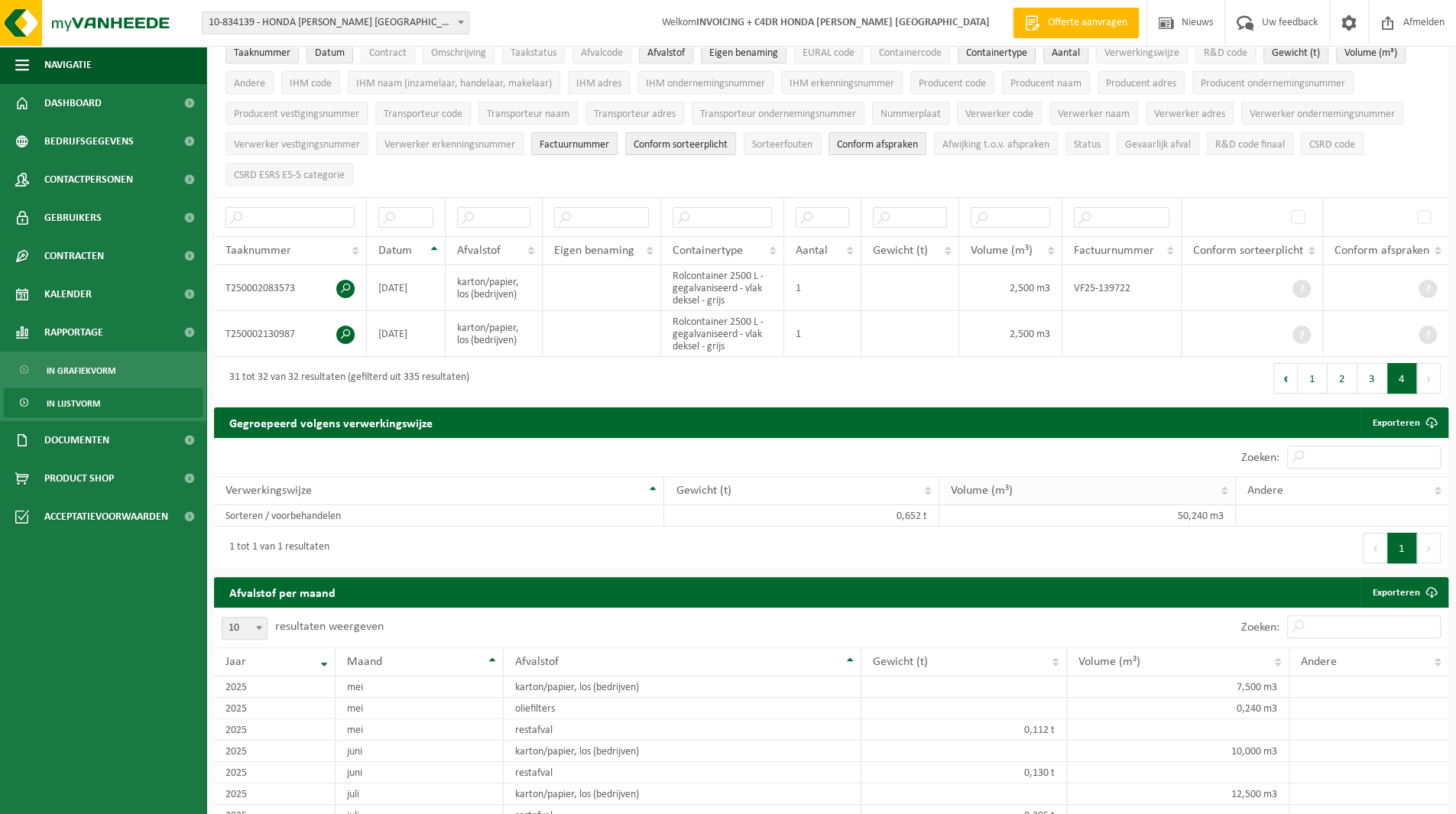
scroll to position [49, 0]
